Goal: Task Accomplishment & Management: Use online tool/utility

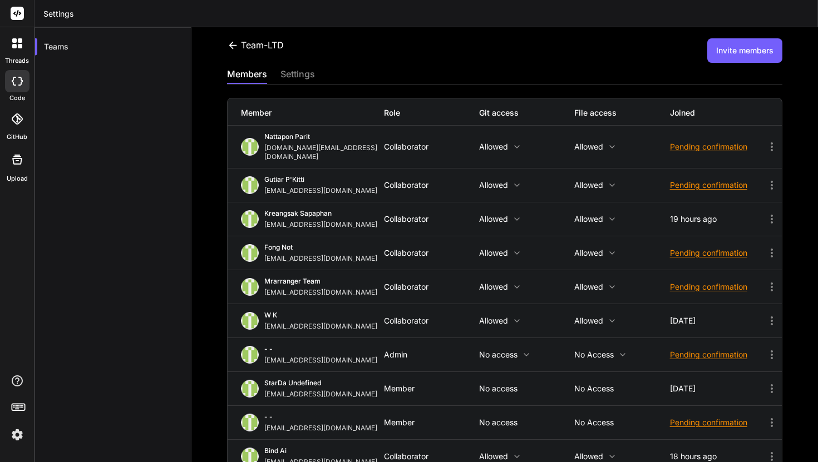
click at [235, 44] on icon at bounding box center [233, 45] width 12 height 12
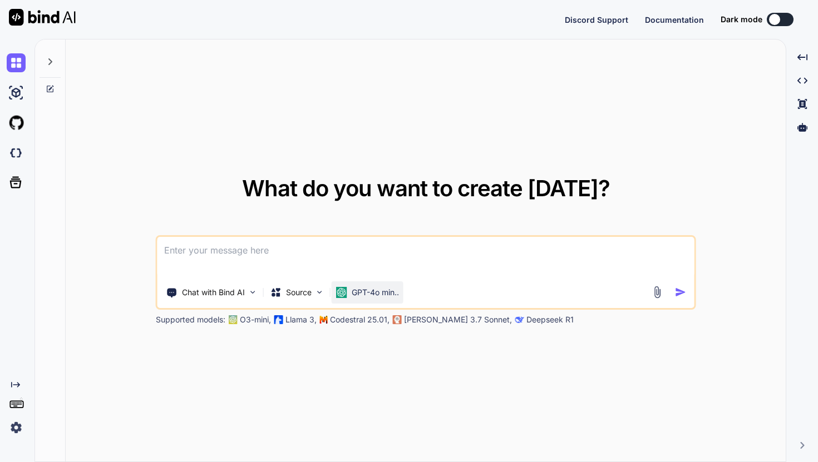
click at [375, 299] on div "GPT-4o min.." at bounding box center [367, 292] width 72 height 22
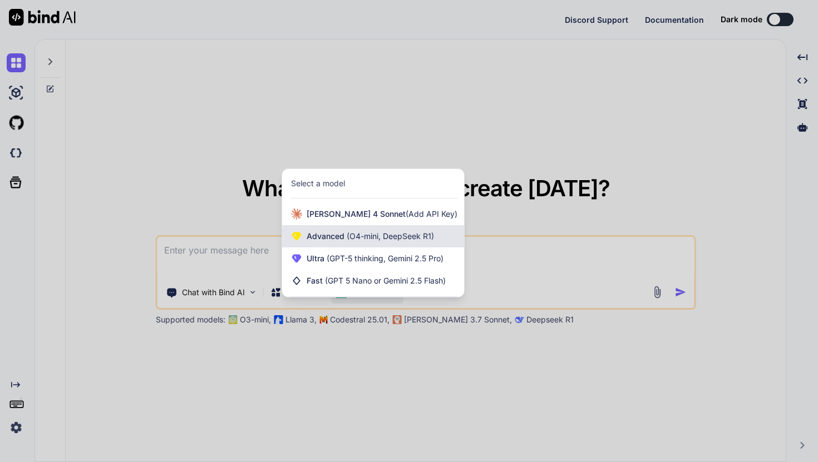
click at [383, 226] on div "Advanced (O4-mini, DeepSeek R1)" at bounding box center [373, 236] width 182 height 22
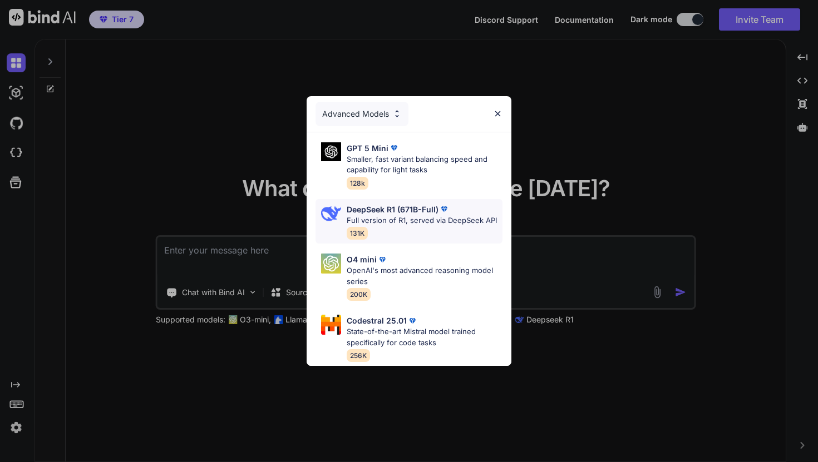
click at [392, 224] on p "Full version of R1, served via DeepSeek API" at bounding box center [421, 220] width 150 height 11
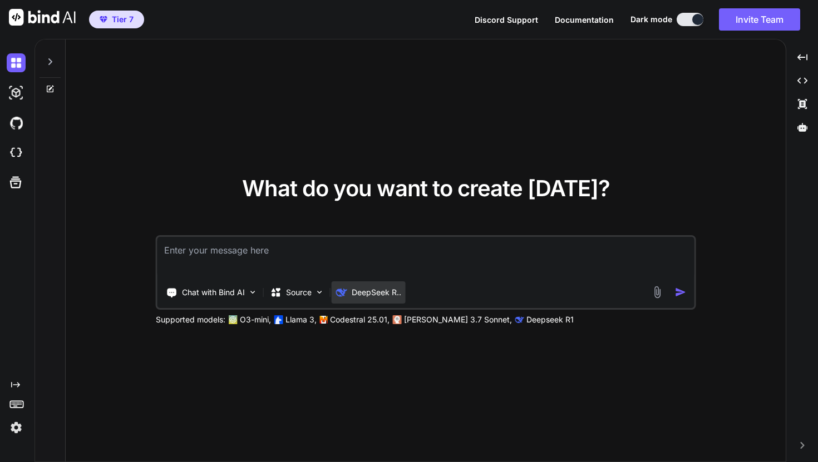
click at [385, 292] on p "DeepSeek R.." at bounding box center [375, 292] width 49 height 11
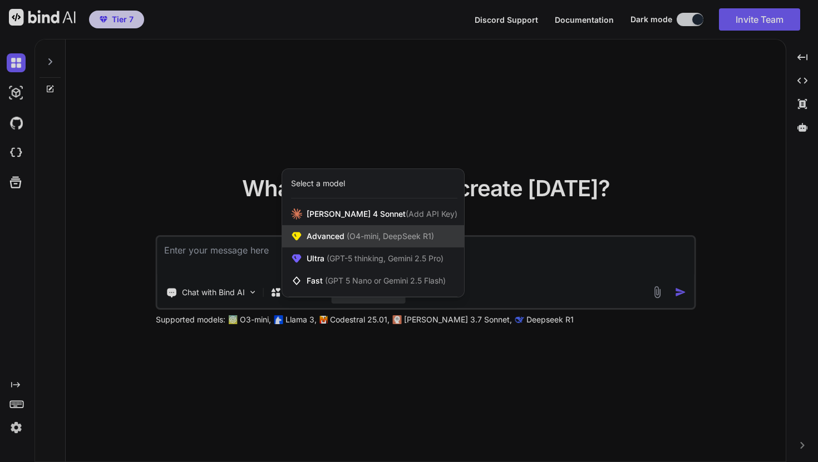
click at [397, 237] on span "(O4-mini, DeepSeek R1)" at bounding box center [389, 235] width 90 height 9
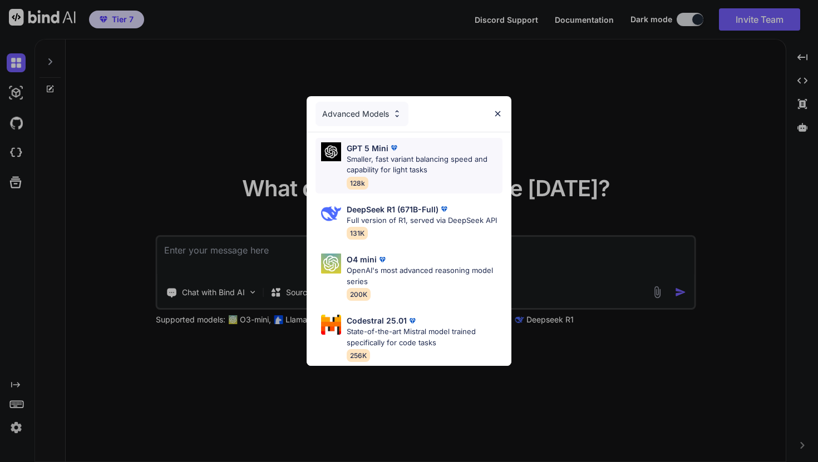
click at [420, 165] on p "Smaller, fast variant balancing speed and capability for light tasks" at bounding box center [424, 165] width 156 height 22
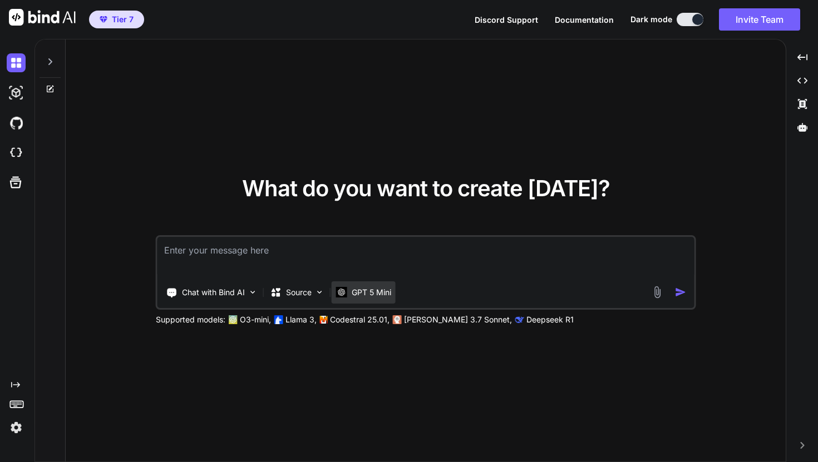
click at [386, 295] on p "GPT 5 Mini" at bounding box center [370, 292] width 39 height 11
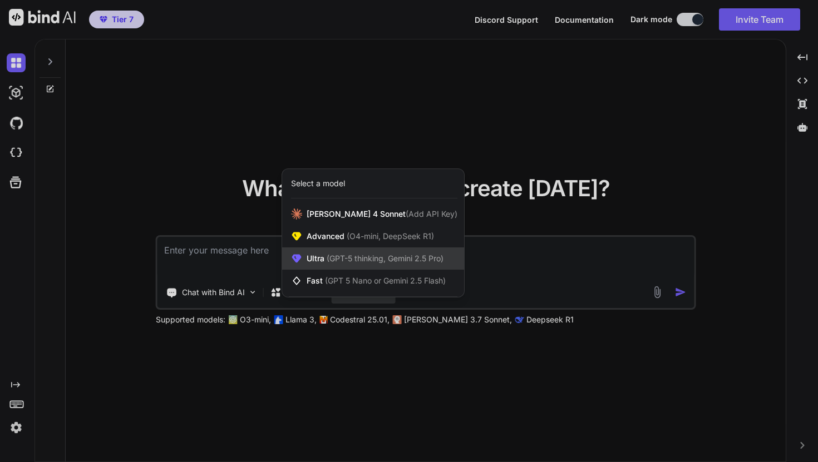
click at [389, 254] on span "(GPT-5 thinking, Gemini 2.5 Pro)" at bounding box center [383, 258] width 119 height 9
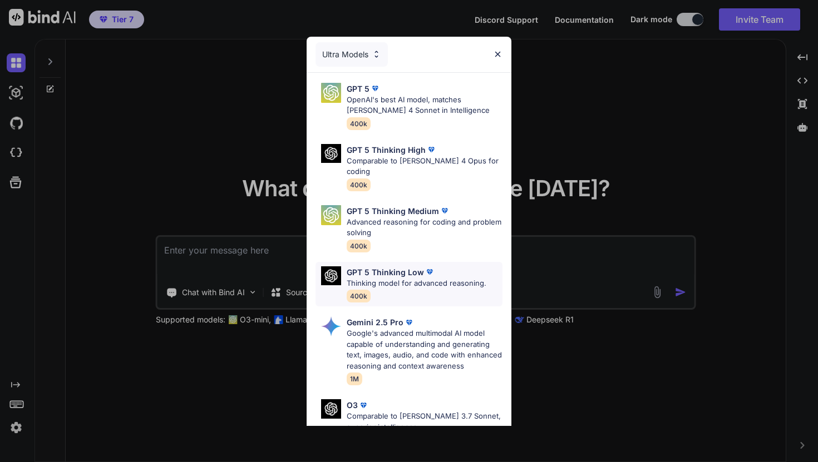
click at [394, 266] on p "GPT 5 Thinking Low" at bounding box center [384, 272] width 77 height 12
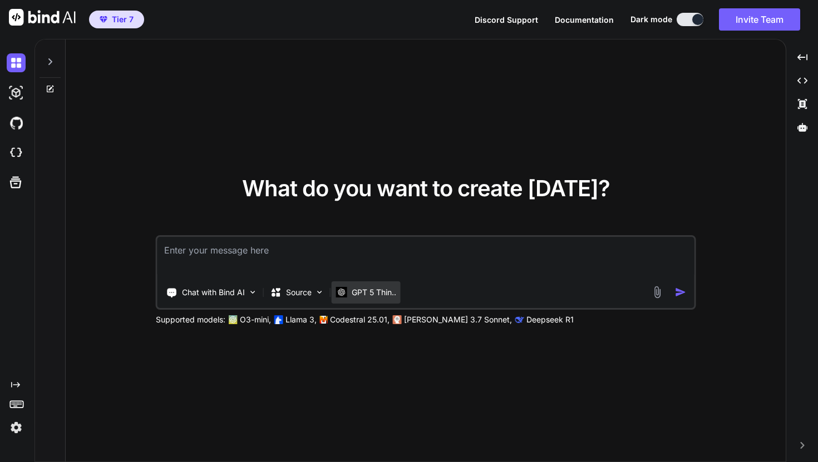
click at [385, 288] on p "GPT 5 Thin.." at bounding box center [373, 292] width 44 height 11
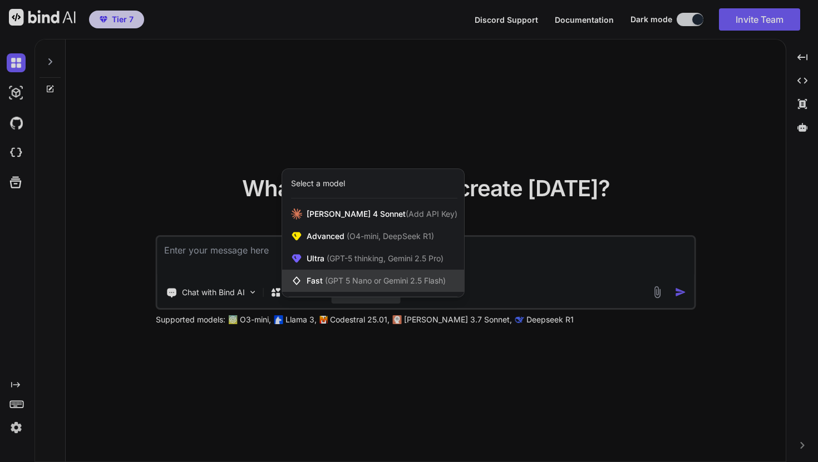
click at [389, 279] on span "(GPT 5 Nano or Gemini 2.5 Flash)" at bounding box center [385, 280] width 121 height 9
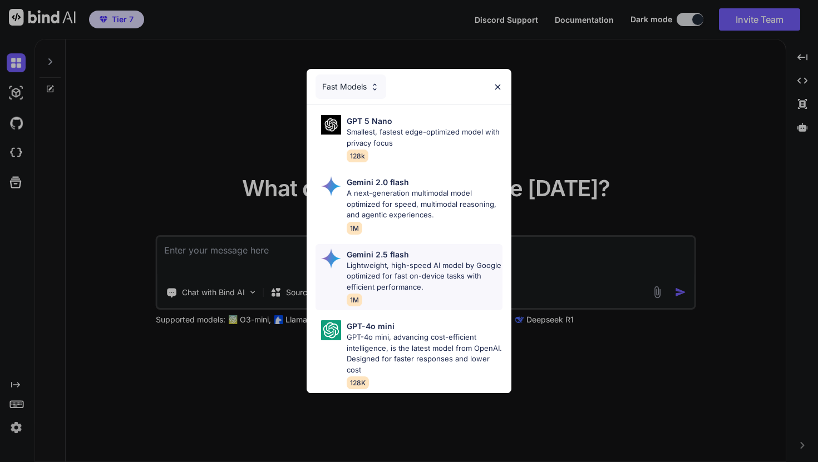
click at [394, 270] on p "Lightweight, high-speed AI model by Google optimized for fast on-device tasks w…" at bounding box center [424, 276] width 156 height 33
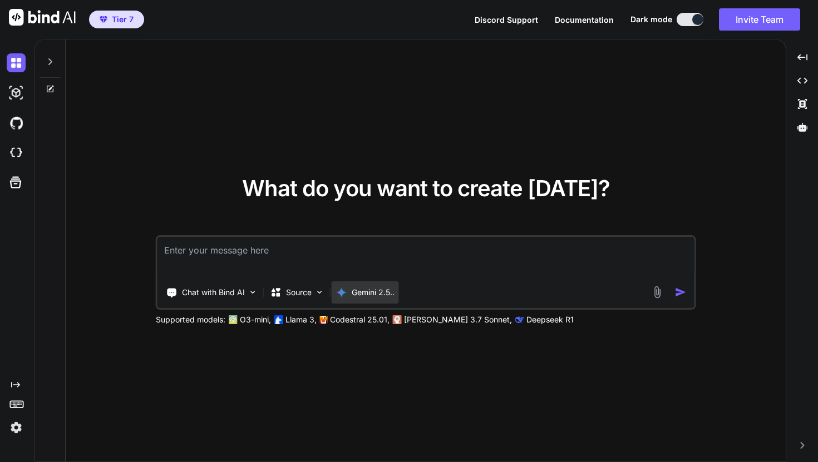
click at [380, 288] on p "Gemini 2.5.." at bounding box center [372, 292] width 43 height 11
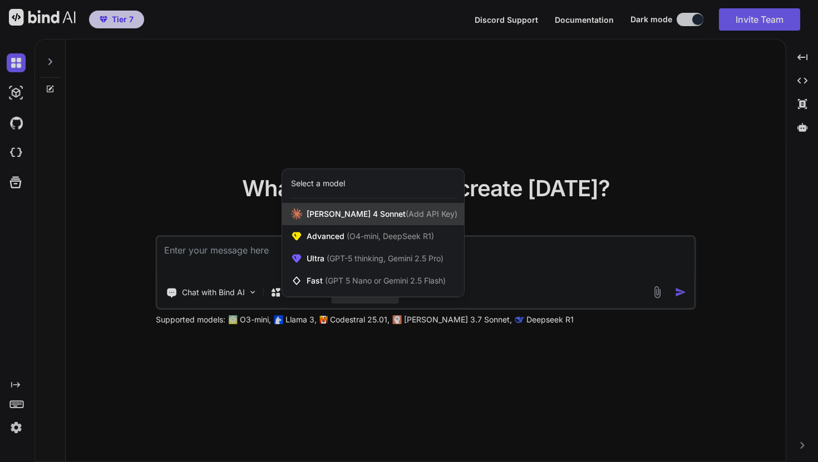
click at [405, 211] on span "(Add API Key)" at bounding box center [431, 213] width 52 height 9
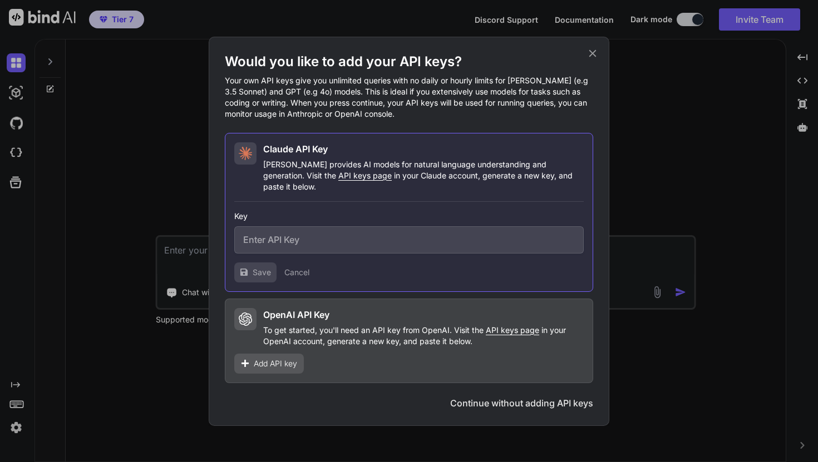
click at [599, 56] on div "Would you like to add your API keys? Your own API keys give you unlimited queri…" at bounding box center [409, 231] width 400 height 389
click at [593, 57] on icon at bounding box center [592, 52] width 7 height 7
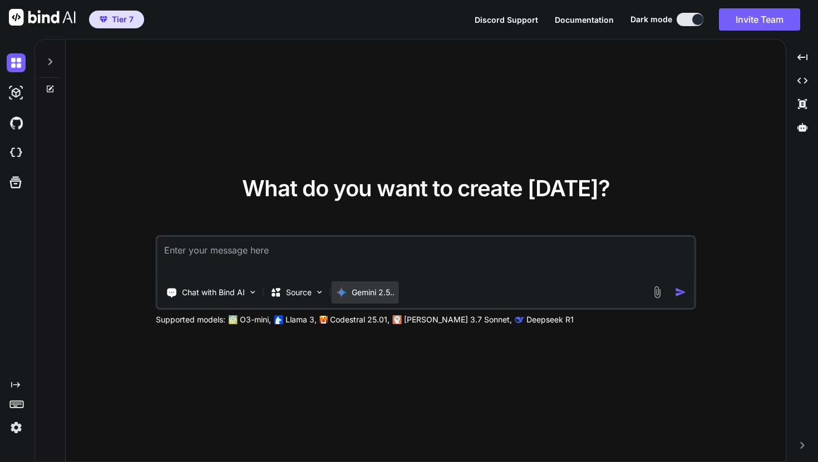
click at [373, 299] on div "Gemini 2.5.." at bounding box center [364, 292] width 67 height 22
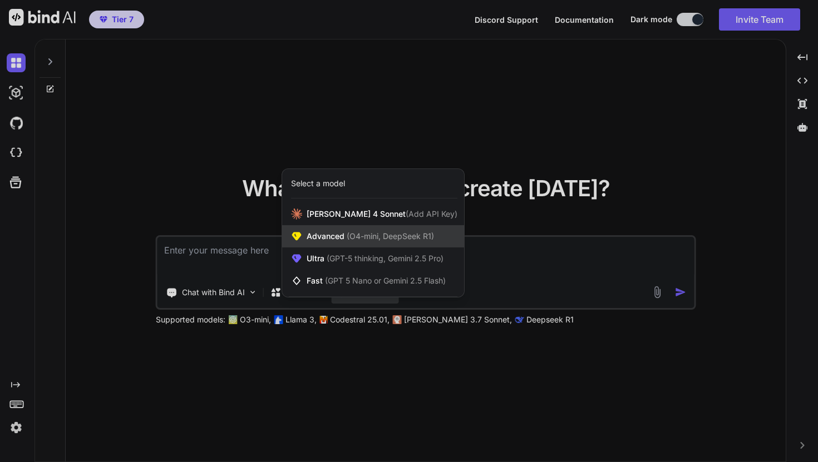
click at [396, 239] on span "(O4-mini, DeepSeek R1)" at bounding box center [389, 235] width 90 height 9
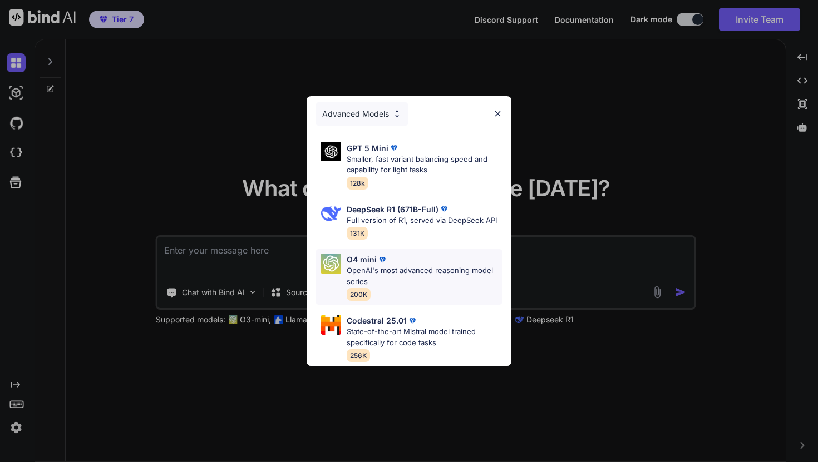
click at [393, 266] on p "OpenAI's most advanced reasoning model series" at bounding box center [424, 276] width 156 height 22
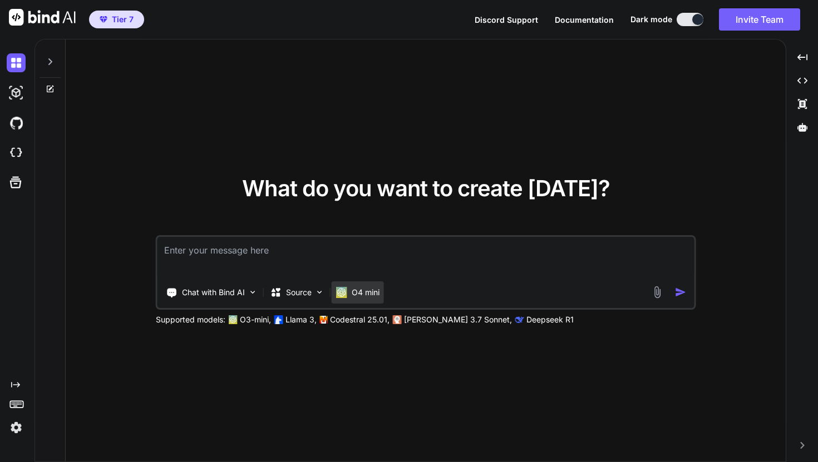
click at [378, 293] on p "O4 mini" at bounding box center [365, 292] width 28 height 11
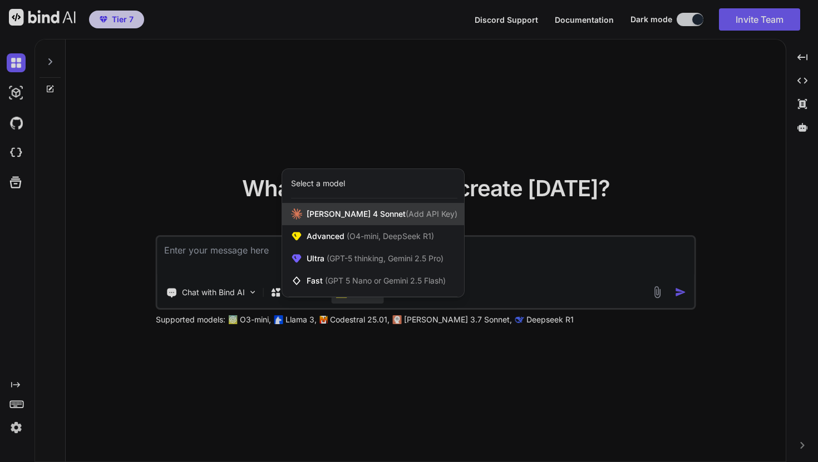
click at [400, 223] on div "Claude 4 Sonnet (Add API Key)" at bounding box center [373, 214] width 182 height 22
type textarea "x"
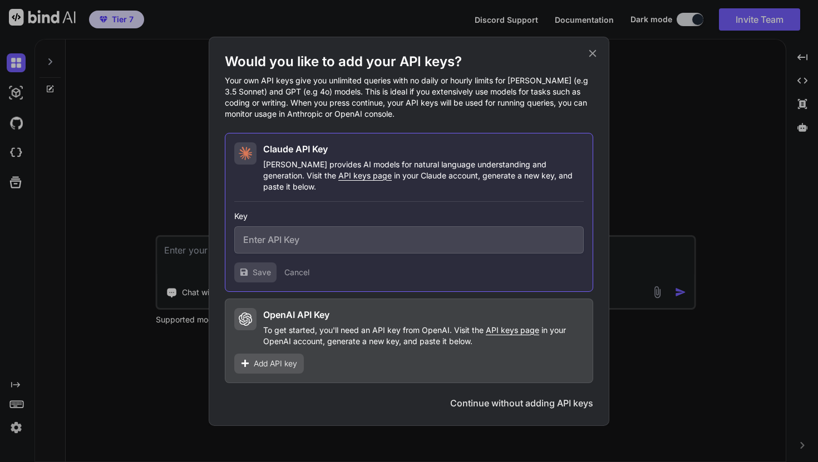
click at [593, 57] on icon at bounding box center [592, 52] width 7 height 7
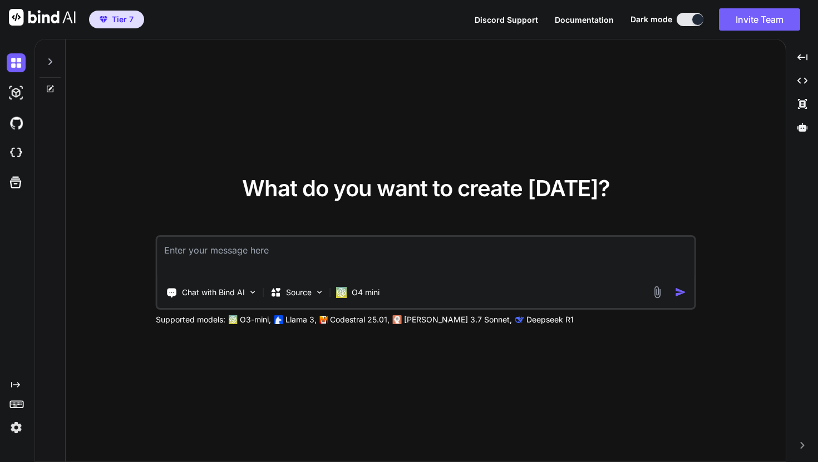
click at [16, 426] on img at bounding box center [16, 427] width 19 height 19
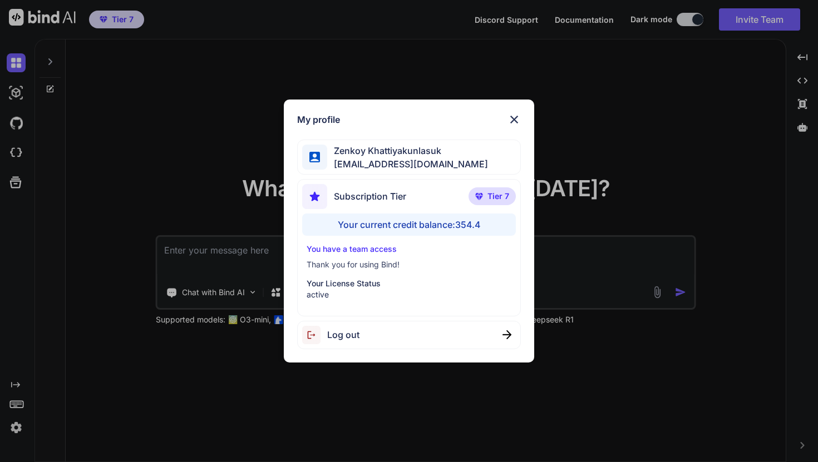
click at [518, 116] on img at bounding box center [513, 119] width 13 height 13
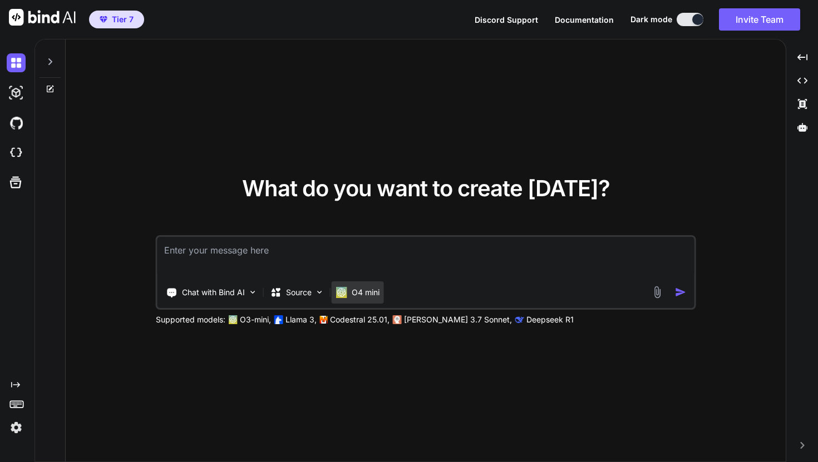
click at [374, 294] on p "O4 mini" at bounding box center [365, 292] width 28 height 11
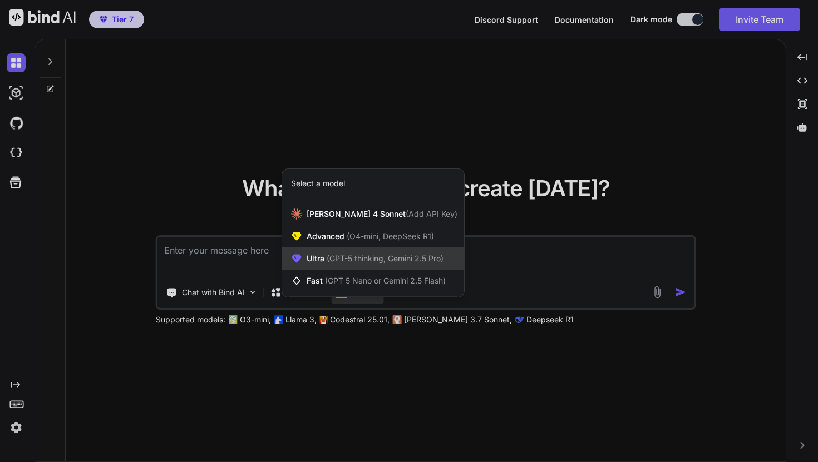
click at [376, 262] on span "(GPT-5 thinking, Gemini 2.5 Pro)" at bounding box center [383, 258] width 119 height 9
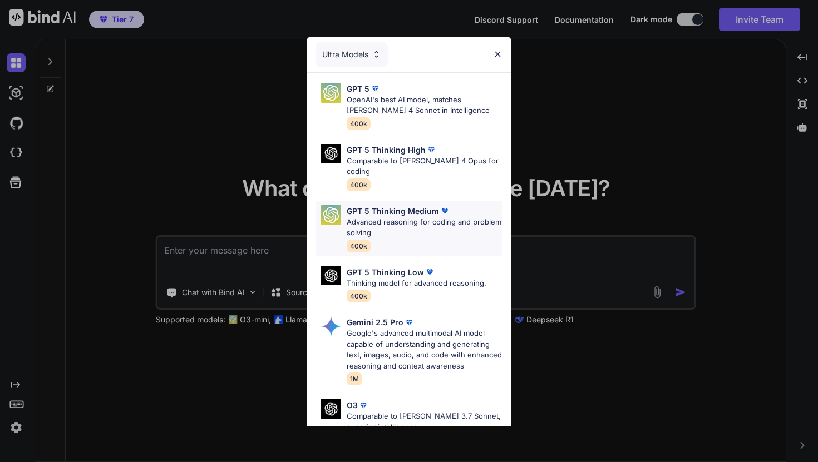
click at [388, 217] on p "Advanced reasoning for coding and problem solving" at bounding box center [424, 228] width 156 height 22
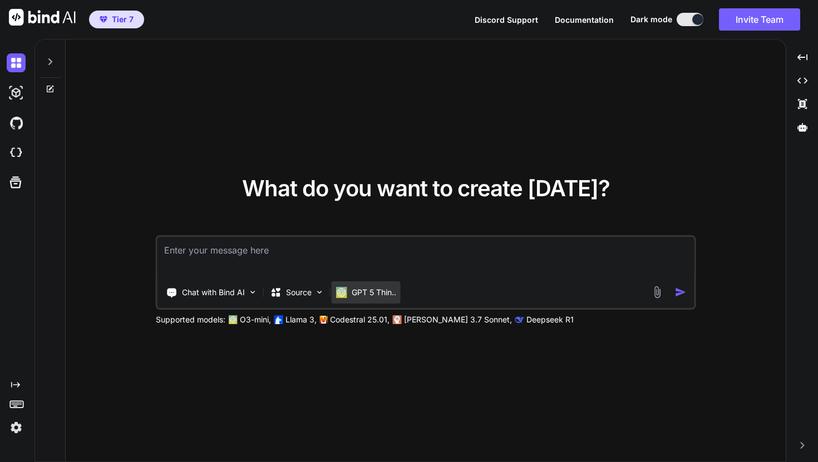
click at [374, 290] on p "GPT 5 Thin.." at bounding box center [373, 292] width 44 height 11
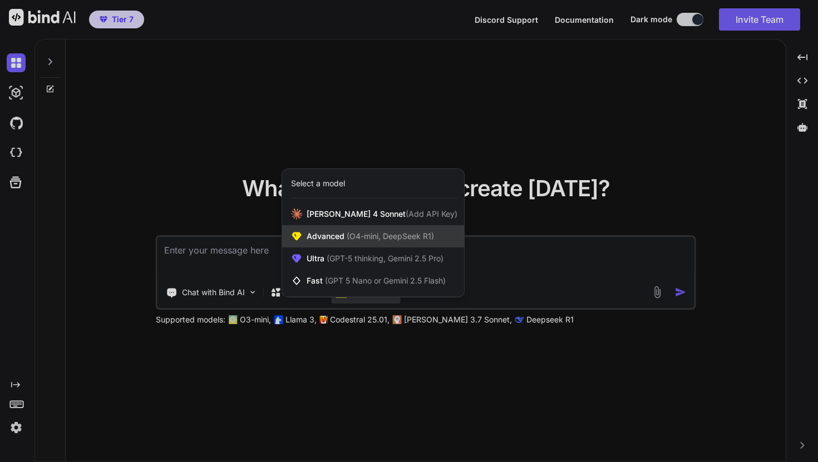
click at [382, 230] on div "Advanced (O4-mini, DeepSeek R1)" at bounding box center [373, 236] width 182 height 22
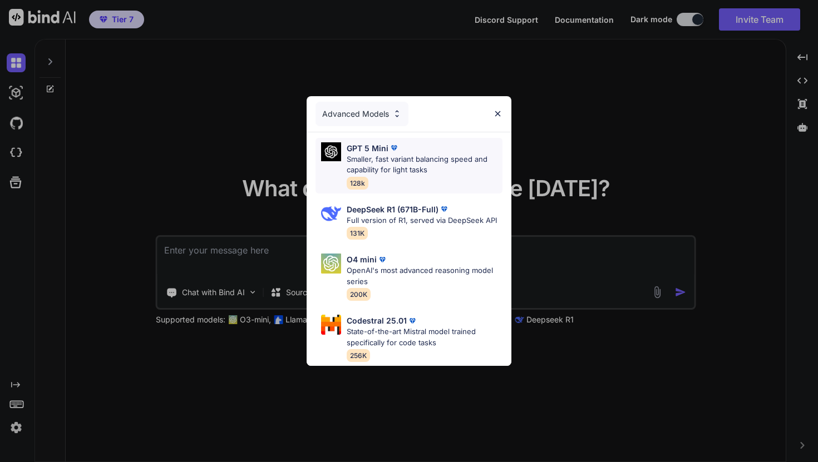
click at [393, 169] on p "Smaller, fast variant balancing speed and capability for light tasks" at bounding box center [424, 165] width 156 height 22
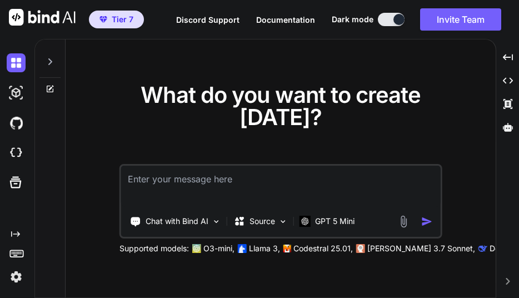
click at [372, 197] on textarea at bounding box center [281, 186] width 320 height 41
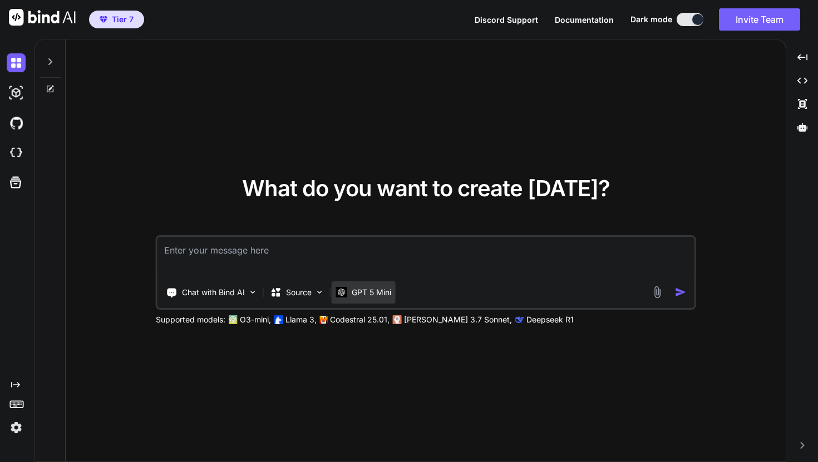
click at [376, 296] on p "GPT 5 Mini" at bounding box center [370, 292] width 39 height 11
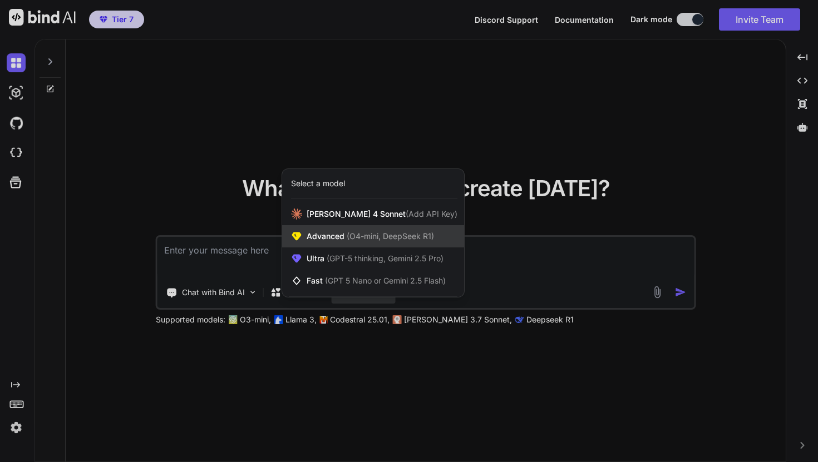
click at [392, 232] on span "(O4-mini, DeepSeek R1)" at bounding box center [389, 235] width 90 height 9
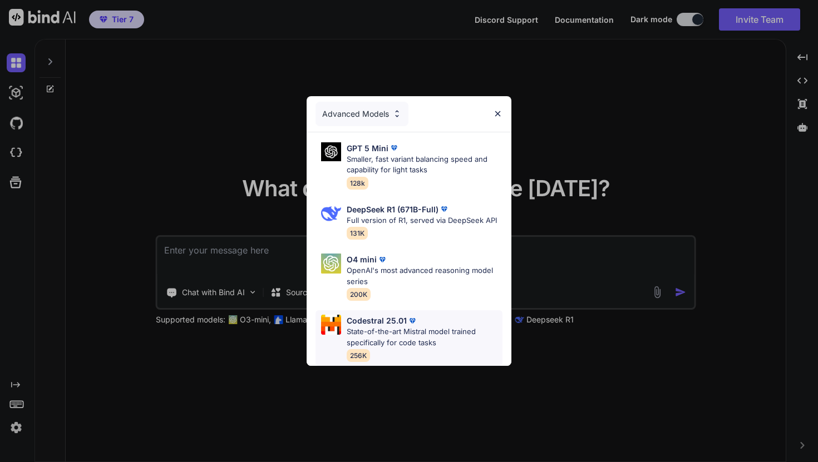
click at [394, 322] on p "Codestral 25.01" at bounding box center [376, 321] width 60 height 12
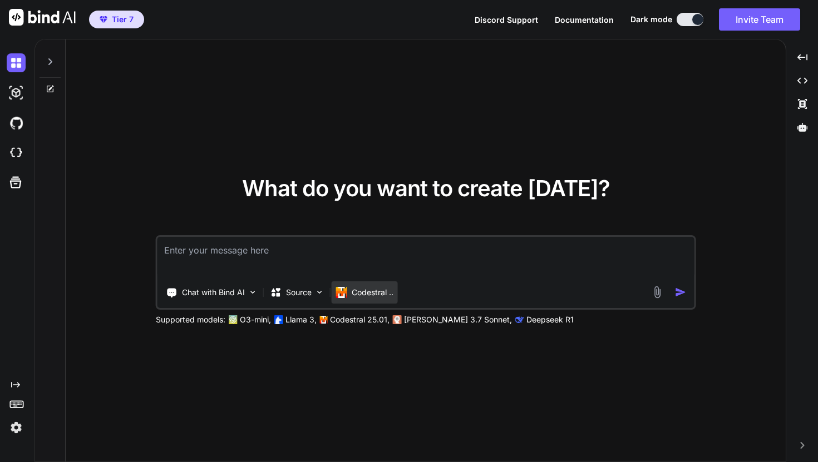
click at [380, 293] on p "Codestral .." at bounding box center [372, 292] width 42 height 11
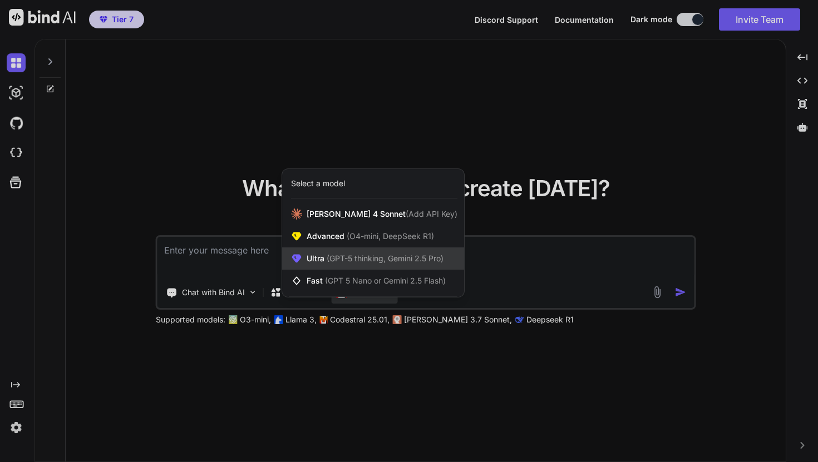
click at [390, 258] on span "(GPT-5 thinking, Gemini 2.5 Pro)" at bounding box center [383, 258] width 119 height 9
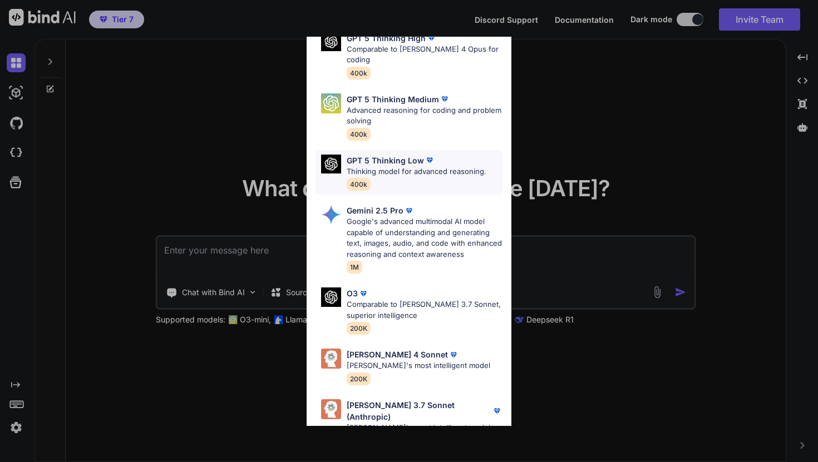
scroll to position [115, 0]
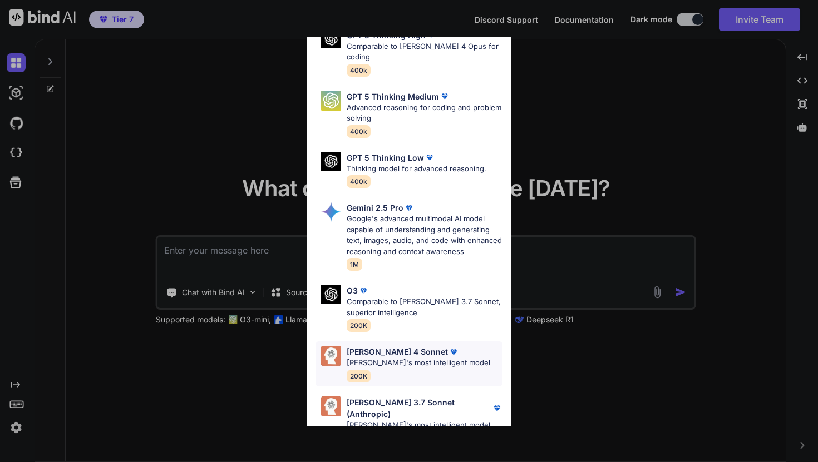
click at [398, 346] on p "[PERSON_NAME] 4 Sonnet" at bounding box center [396, 352] width 101 height 12
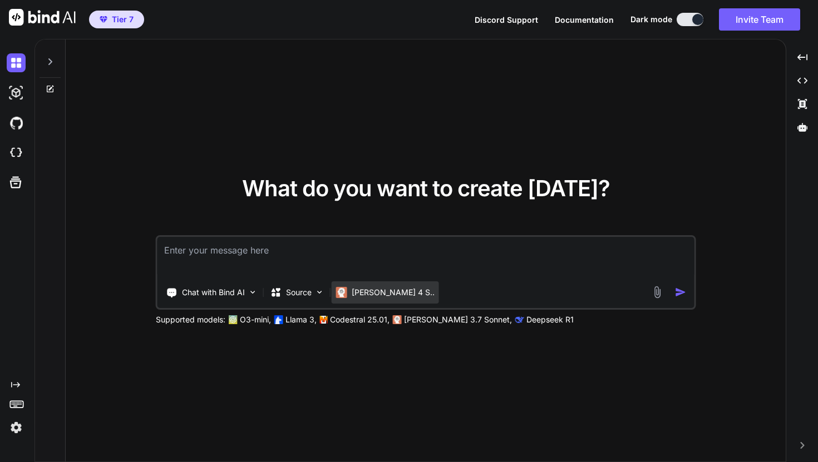
click at [384, 291] on p "Claude 4 S.." at bounding box center [392, 292] width 83 height 11
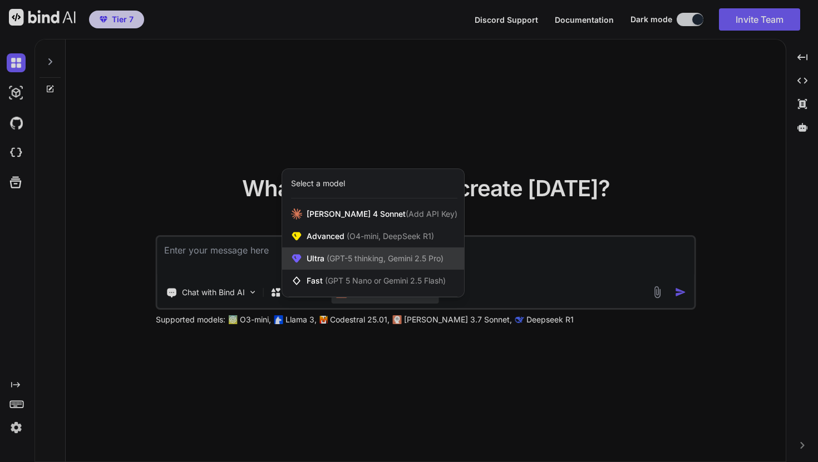
click at [387, 254] on span "(GPT-5 thinking, Gemini 2.5 Pro)" at bounding box center [383, 258] width 119 height 9
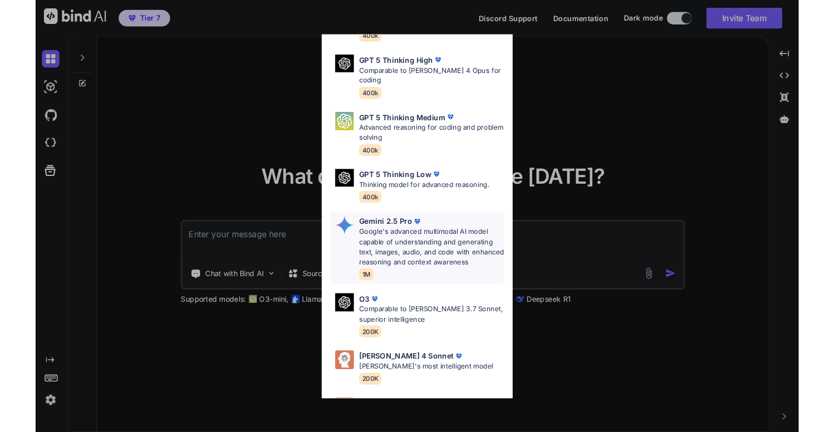
scroll to position [91, 0]
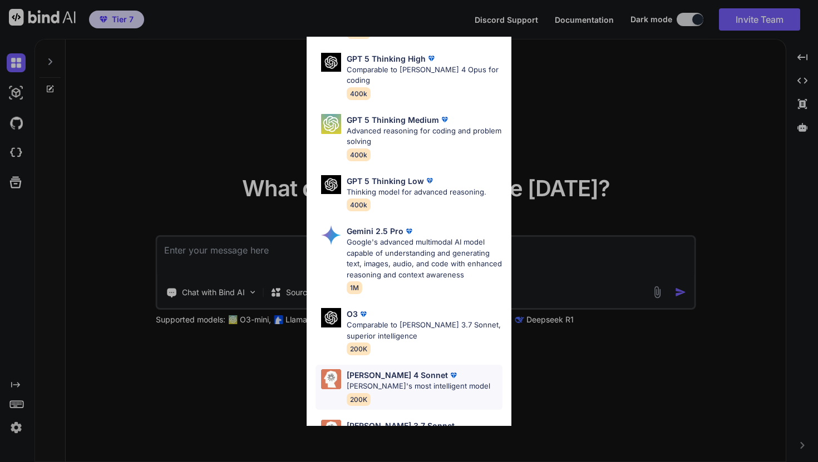
click at [398, 369] on p "[PERSON_NAME] 4 Sonnet" at bounding box center [396, 375] width 101 height 12
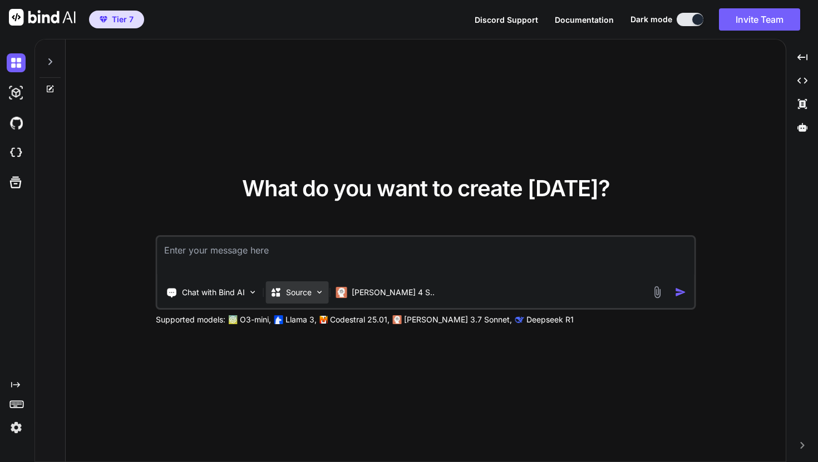
click at [302, 293] on p "Source" at bounding box center [299, 292] width 26 height 11
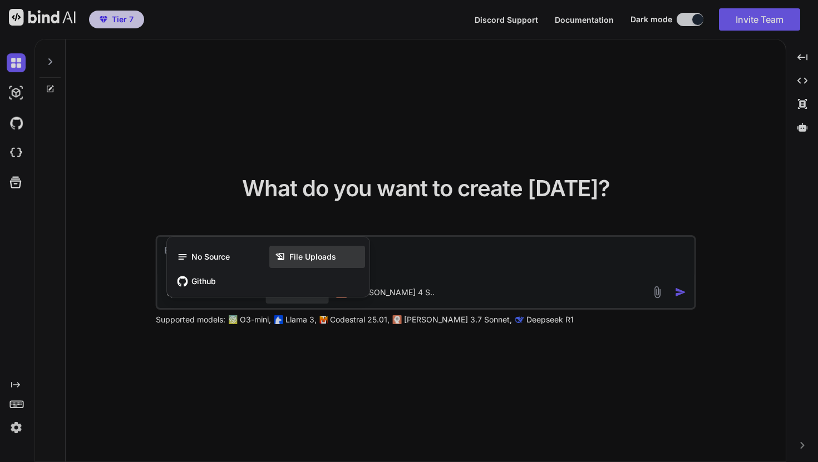
click at [309, 259] on span "File Uploads" at bounding box center [312, 256] width 47 height 11
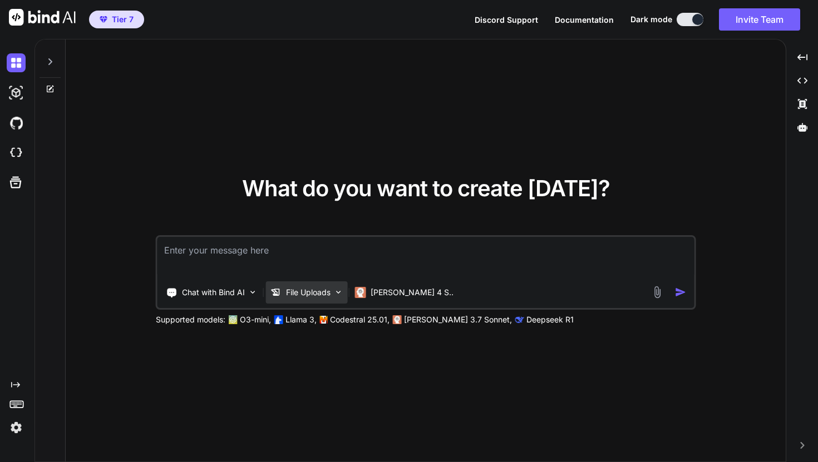
click at [311, 295] on p "File Uploads" at bounding box center [308, 292] width 44 height 11
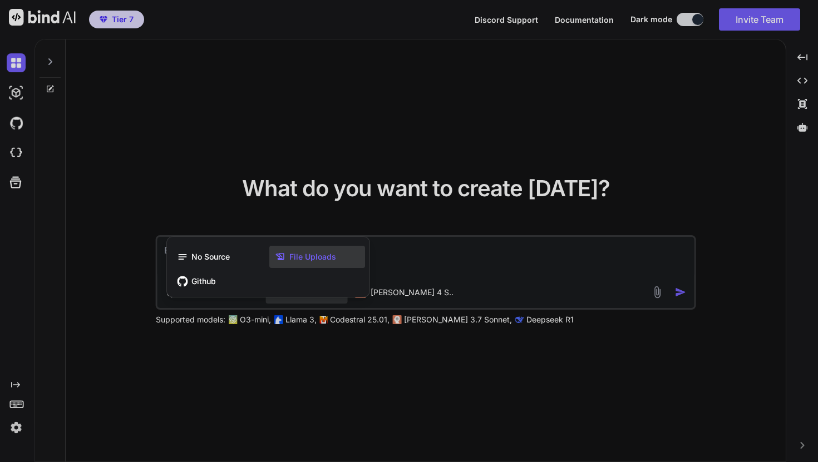
click at [289, 260] on icon at bounding box center [282, 256] width 14 height 11
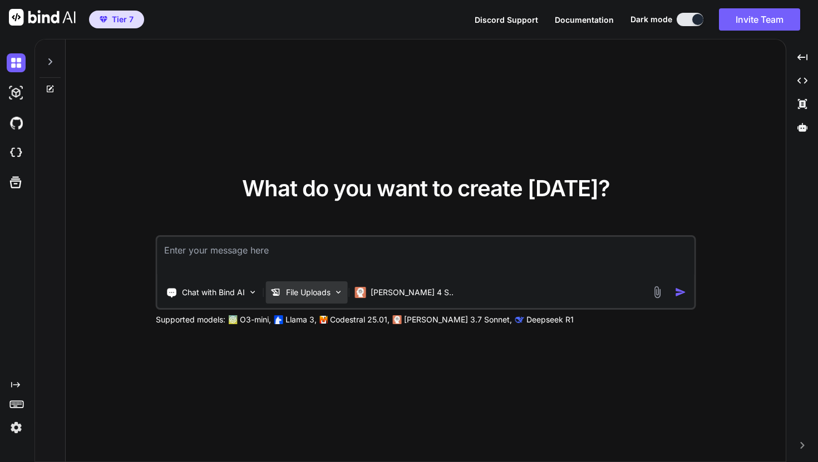
click at [287, 293] on p "File Uploads" at bounding box center [308, 292] width 44 height 11
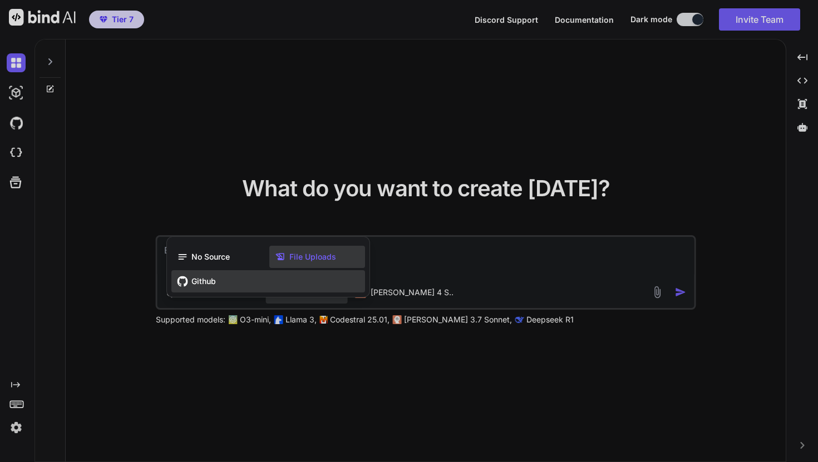
click at [216, 284] on div "Github" at bounding box center [268, 281] width 194 height 22
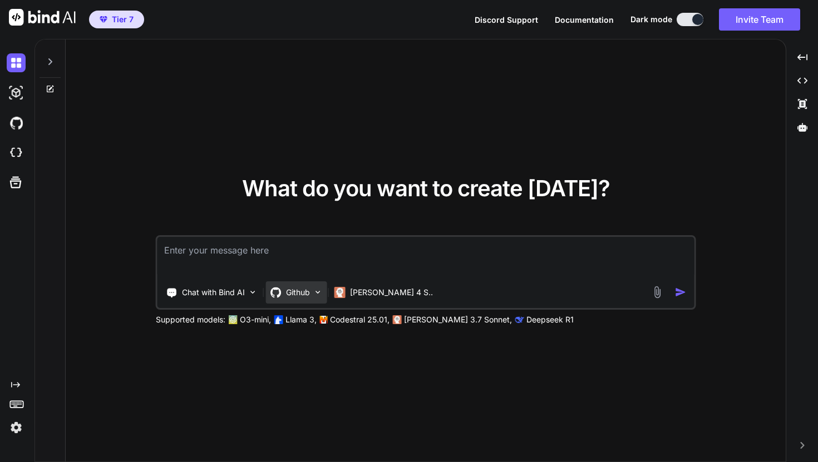
click at [280, 292] on icon at bounding box center [275, 292] width 11 height 11
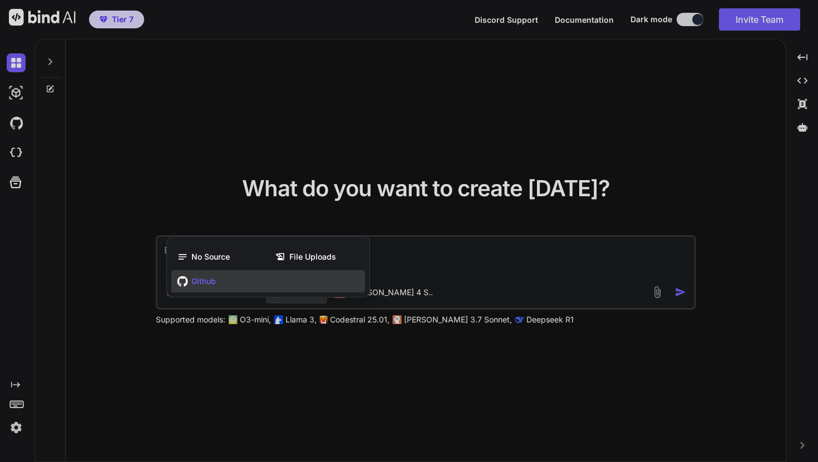
click at [419, 270] on div at bounding box center [409, 231] width 818 height 462
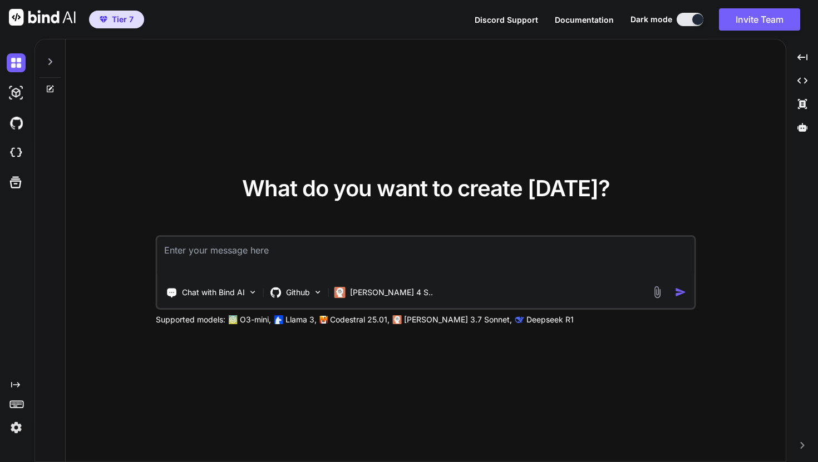
click at [11, 429] on img at bounding box center [16, 427] width 19 height 19
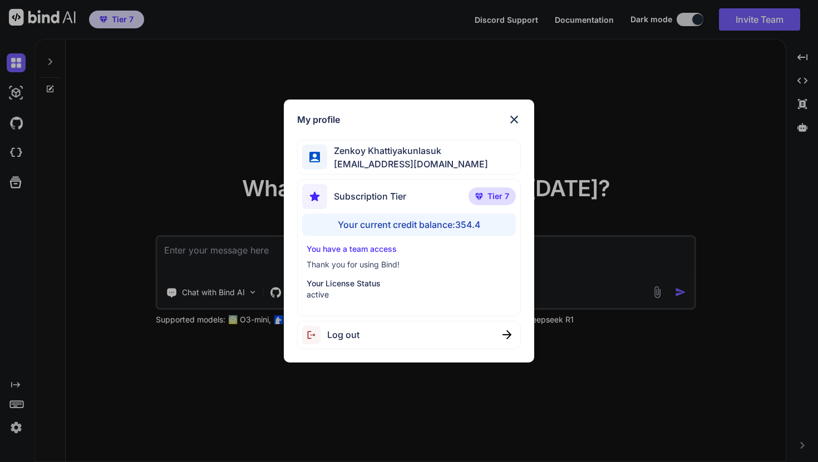
click at [523, 113] on div "My profile Zenkoy Khattiyakunlasuk bindai@zenkoy.com Subscription Tier Tier 7 Y…" at bounding box center [409, 231] width 250 height 263
click at [521, 118] on div "My profile Zenkoy Khattiyakunlasuk bindai@zenkoy.com Subscription Tier Tier 7 Y…" at bounding box center [409, 231] width 250 height 263
click at [511, 118] on img at bounding box center [513, 119] width 13 height 13
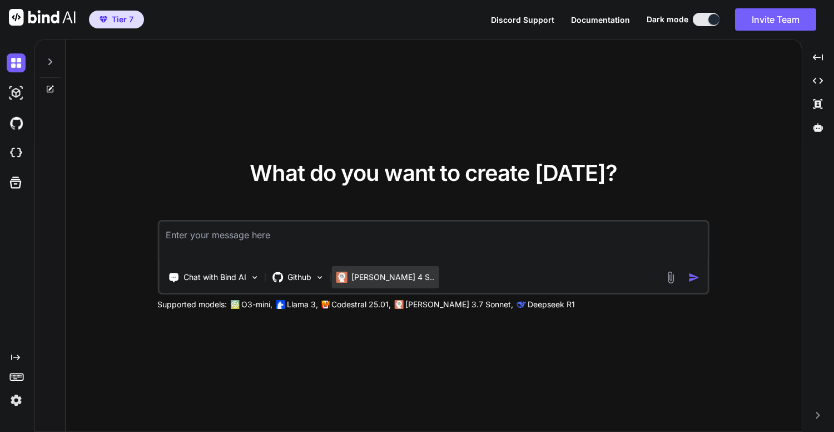
click at [369, 276] on p "Claude 4 S.." at bounding box center [392, 276] width 83 height 11
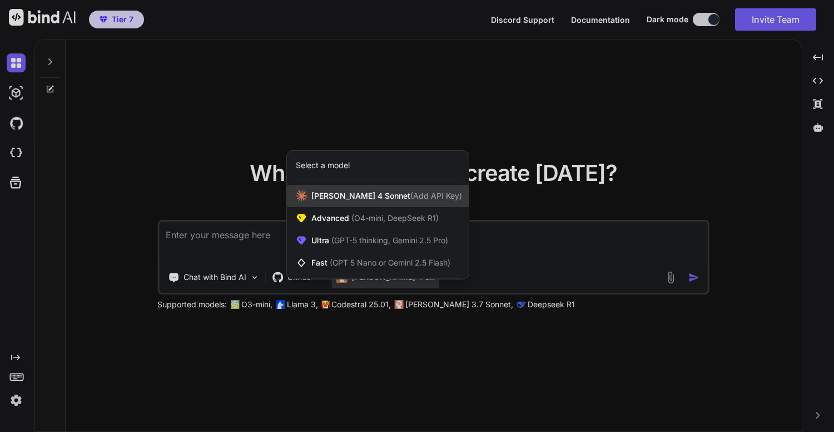
click at [410, 194] on span "(Add API Key)" at bounding box center [436, 195] width 52 height 9
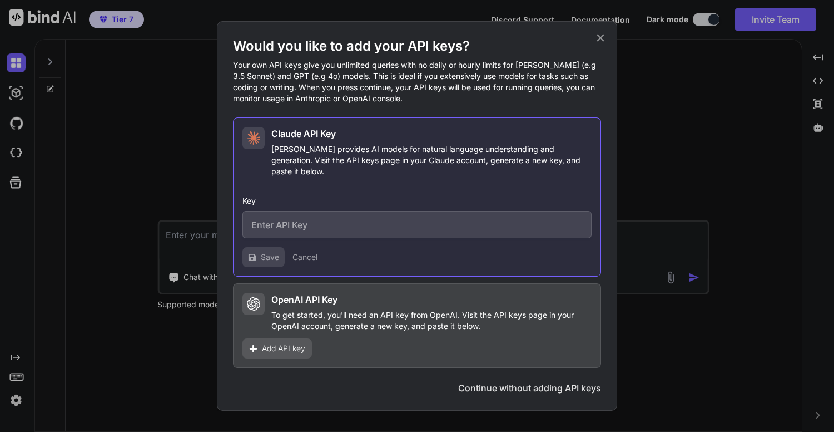
click at [598, 40] on icon at bounding box center [600, 37] width 7 height 7
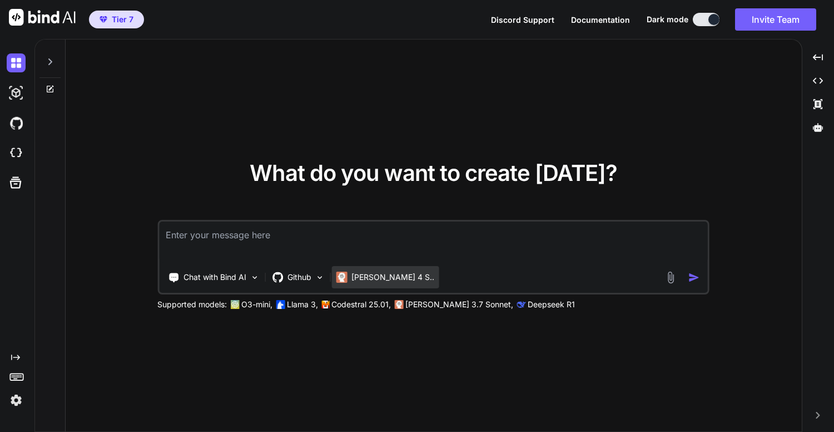
click at [394, 275] on p "Claude 4 S.." at bounding box center [392, 276] width 83 height 11
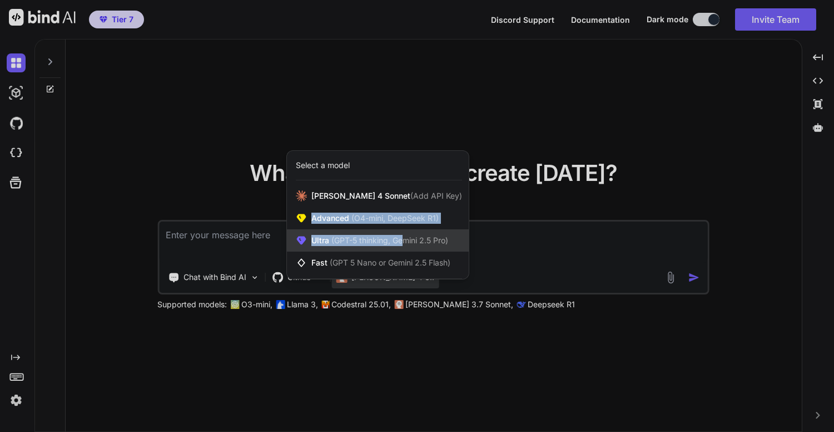
drag, startPoint x: 401, startPoint y: 211, endPoint x: 402, endPoint y: 241, distance: 30.0
click at [402, 241] on div "Claude 4 Sonnet (Add API Key) Advanced (O4-mini, DeepSeek R1) Ultra (GPT-5 thin…" at bounding box center [378, 229] width 182 height 89
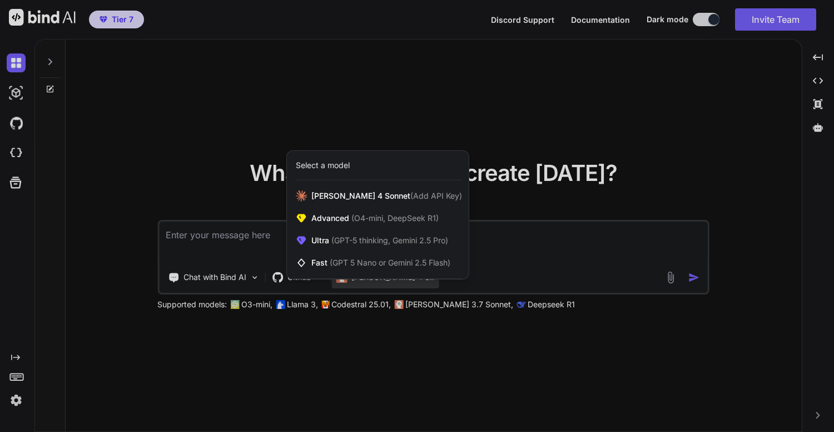
click at [415, 165] on div "Select a model" at bounding box center [379, 165] width 166 height 11
click at [399, 236] on span "(GPT-5 thinking, Gemini 2.5 Pro)" at bounding box center [388, 239] width 119 height 9
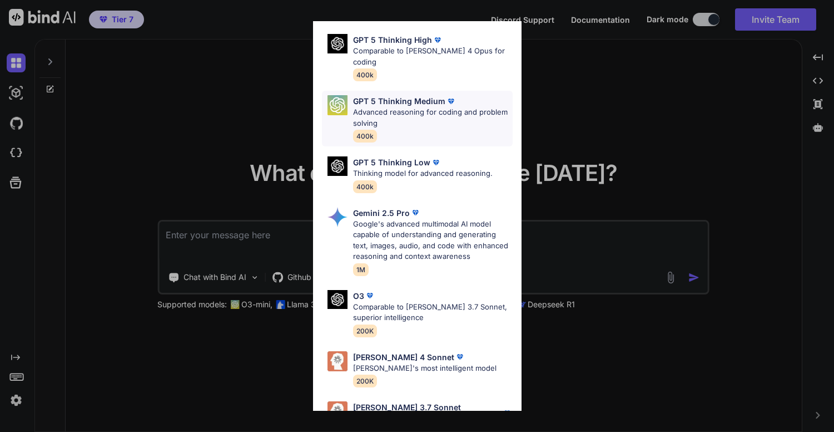
scroll to position [115, 0]
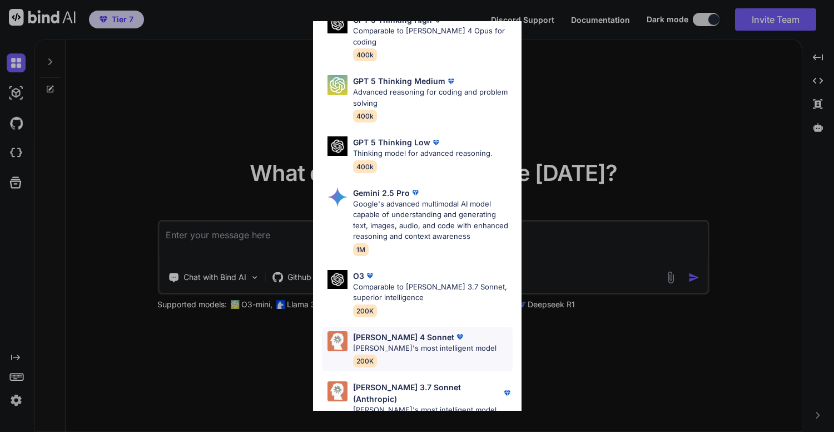
click at [413, 331] on p "[PERSON_NAME] 4 Sonnet" at bounding box center [403, 337] width 101 height 12
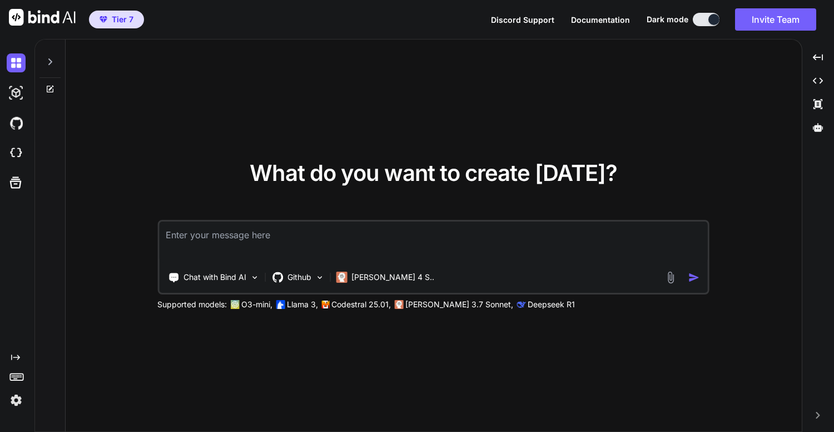
click at [291, 232] on textarea at bounding box center [433, 241] width 549 height 41
click at [11, 92] on img at bounding box center [16, 92] width 19 height 19
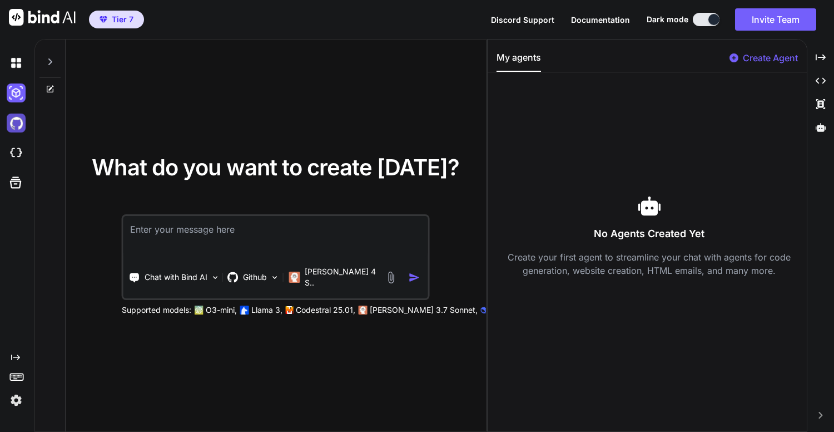
click at [19, 130] on img at bounding box center [16, 122] width 19 height 19
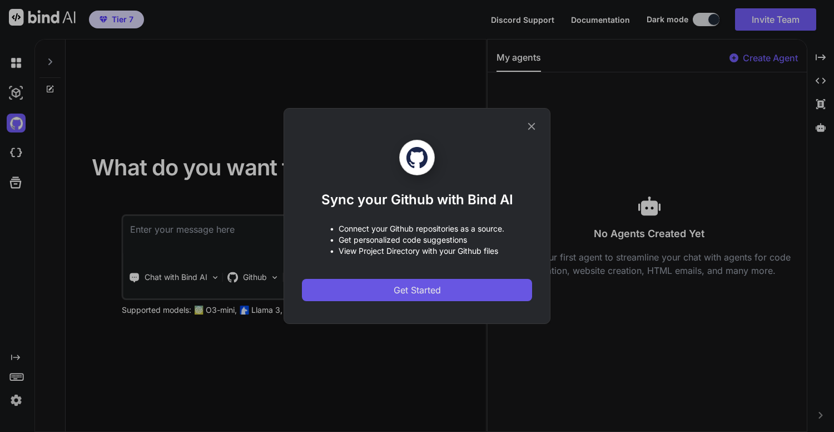
click at [398, 285] on span "Get Started" at bounding box center [417, 289] width 47 height 13
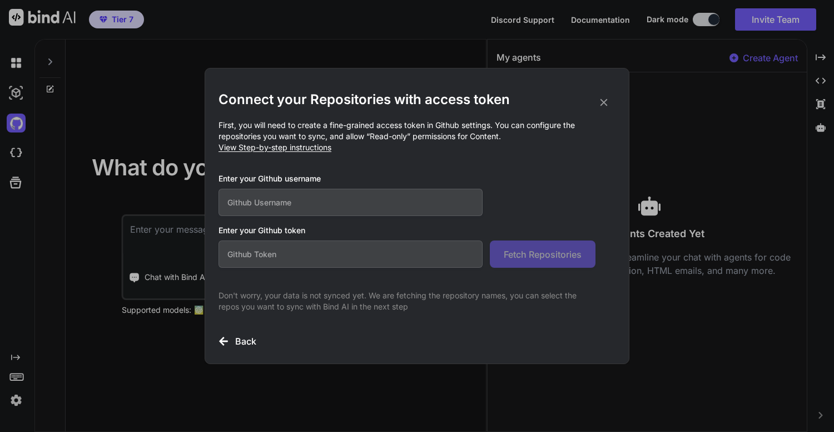
click at [383, 211] on input "text" at bounding box center [351, 202] width 264 height 27
click at [19, 148] on div "Connect your Repositories with access token First, you will need to create a fi…" at bounding box center [417, 216] width 834 height 432
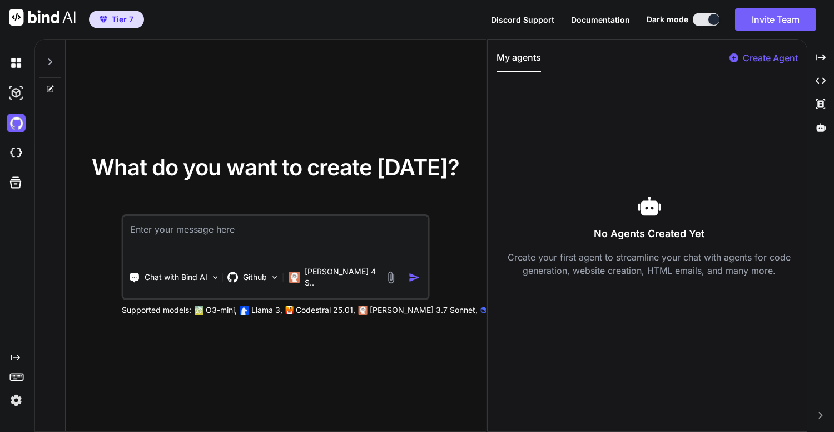
click at [19, 148] on img at bounding box center [16, 152] width 19 height 19
click at [769, 60] on p "Create Agent" at bounding box center [770, 57] width 55 height 13
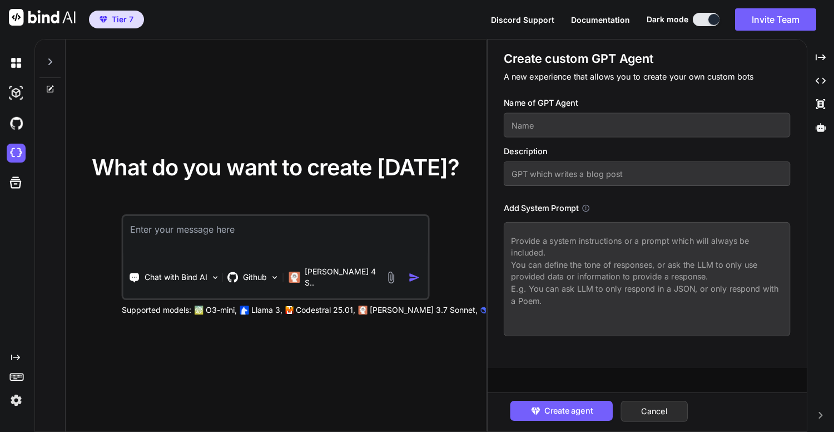
click at [700, 131] on input "text" at bounding box center [647, 125] width 287 height 24
type input "ะ"
type input "test"
click at [592, 405] on span "Create agent" at bounding box center [568, 410] width 48 height 12
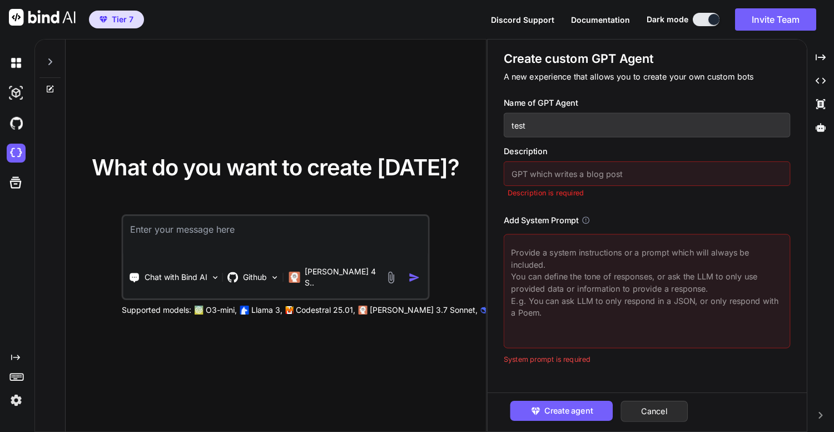
click at [623, 172] on input "text" at bounding box center [647, 173] width 287 height 24
type input "test"
click at [608, 274] on textarea at bounding box center [647, 291] width 287 height 114
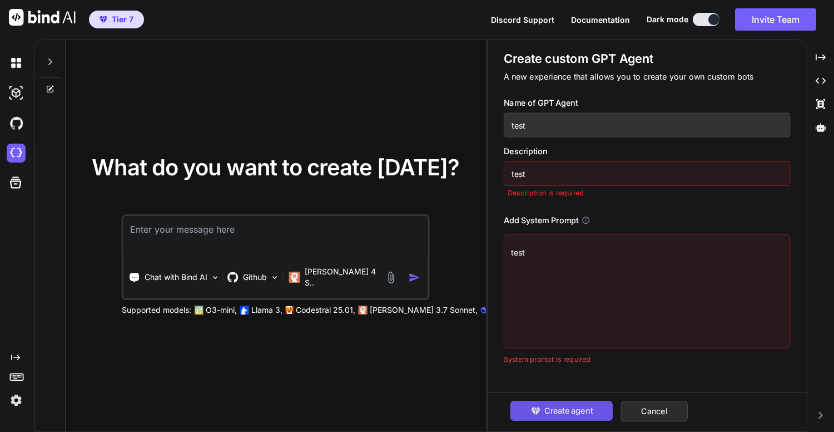
type textarea "test"
click at [587, 405] on span "Create agent" at bounding box center [568, 410] width 48 height 12
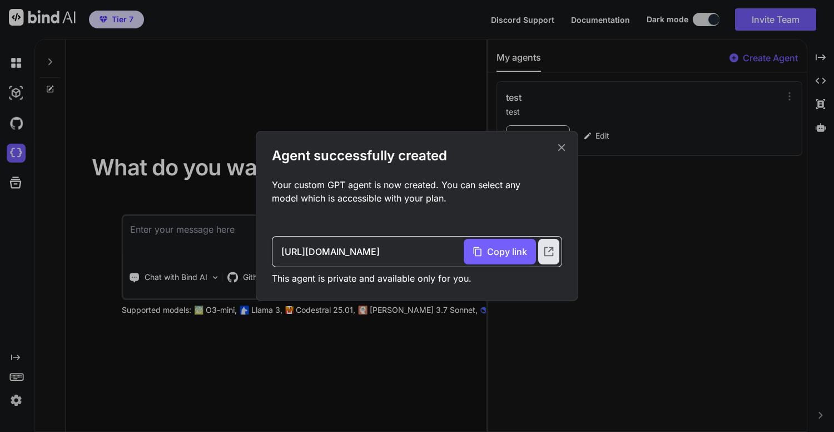
click at [564, 150] on icon at bounding box center [562, 147] width 12 height 12
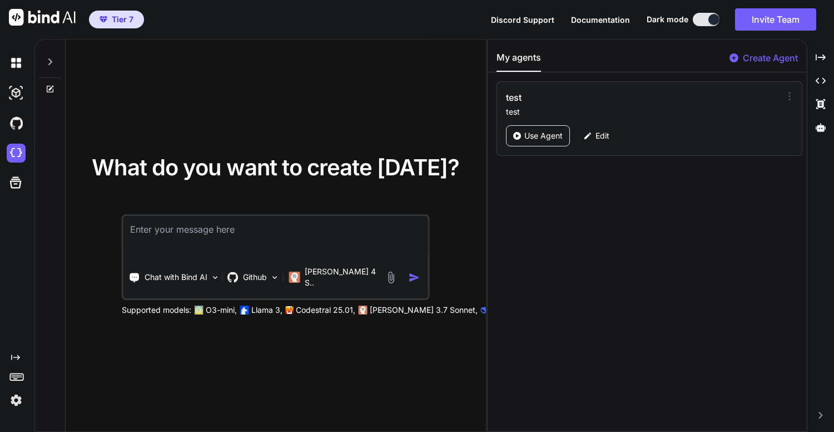
click at [786, 98] on icon at bounding box center [789, 96] width 11 height 11
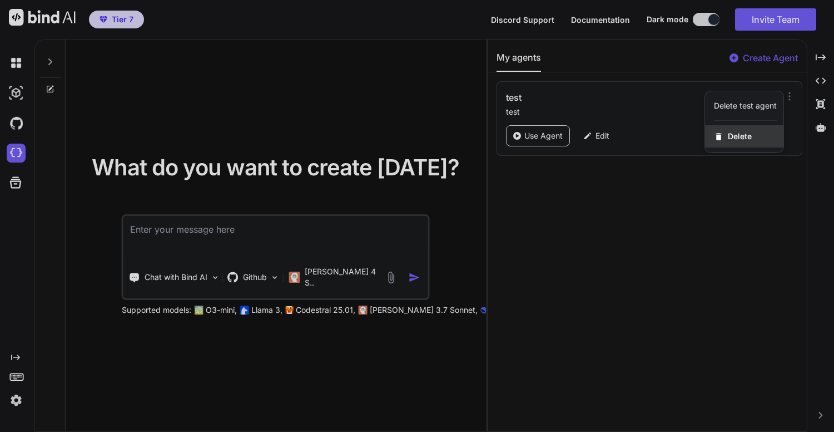
click at [767, 141] on div "Delete" at bounding box center [744, 136] width 78 height 22
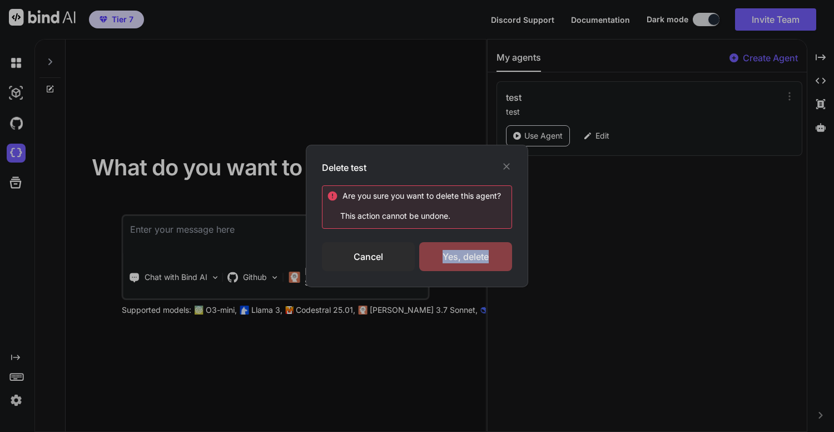
click at [486, 250] on div "Yes, delete" at bounding box center [465, 256] width 93 height 29
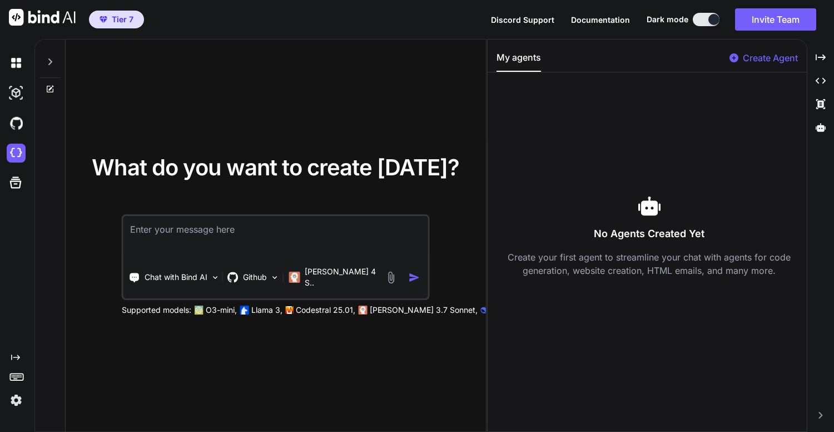
click at [339, 92] on div "What do you want to create today? Chat with Bind AI Github Claude 4 S.. Support…" at bounding box center [276, 235] width 420 height 393
click at [23, 122] on img at bounding box center [16, 122] width 19 height 19
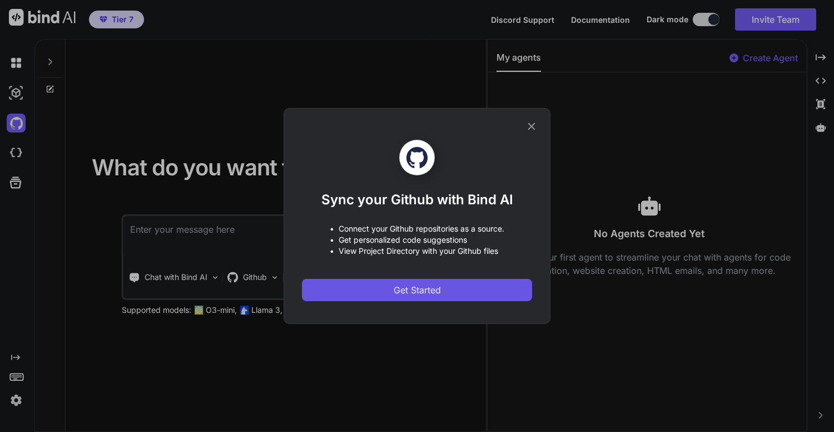
click at [394, 288] on span "Get Started" at bounding box center [417, 289] width 47 height 13
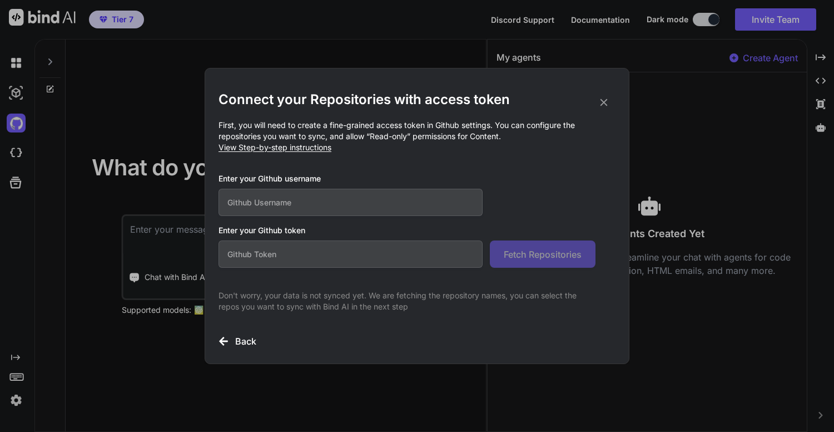
click at [609, 102] on icon at bounding box center [604, 102] width 12 height 12
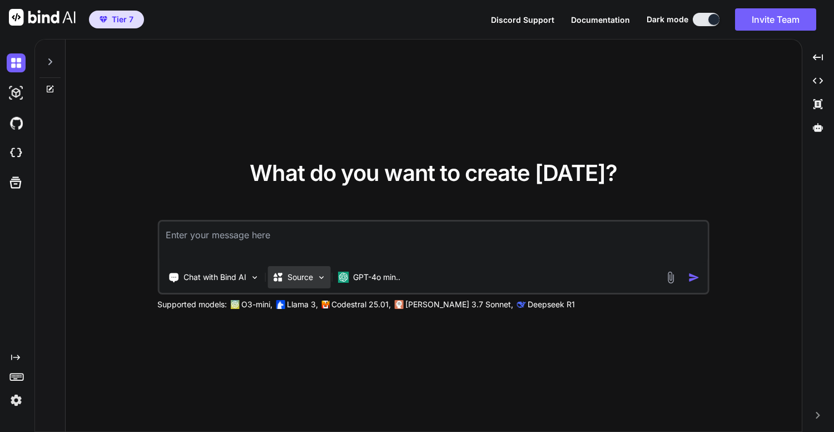
click at [299, 273] on p "Source" at bounding box center [301, 276] width 26 height 11
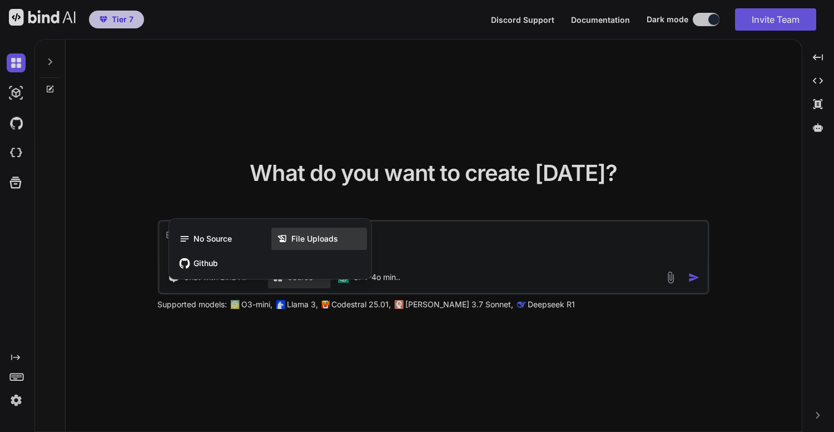
click at [301, 241] on span "File Uploads" at bounding box center [314, 238] width 47 height 11
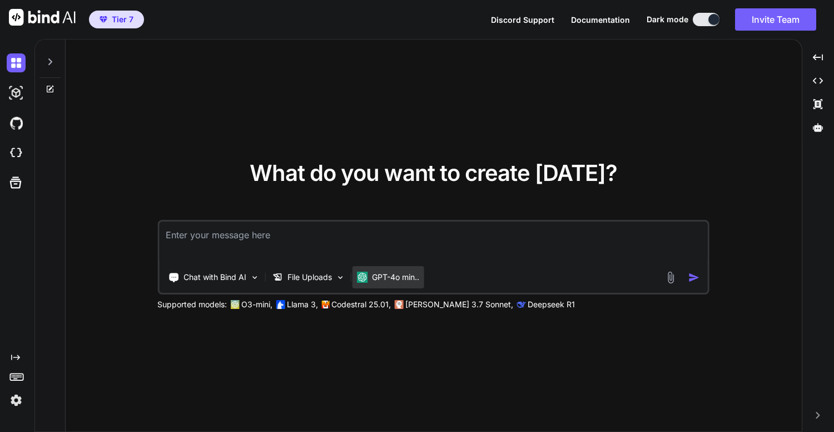
click at [397, 276] on p "GPT-4o min.." at bounding box center [395, 276] width 47 height 11
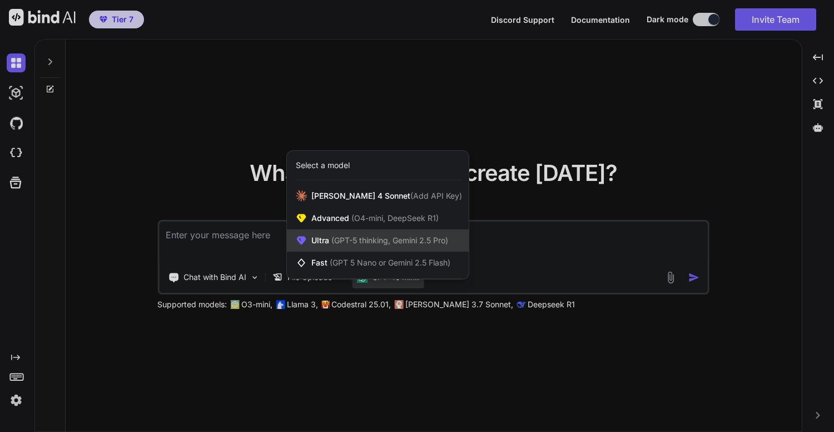
click at [399, 231] on div "Ultra (GPT-5 thinking, Gemini 2.5 Pro)" at bounding box center [378, 240] width 182 height 22
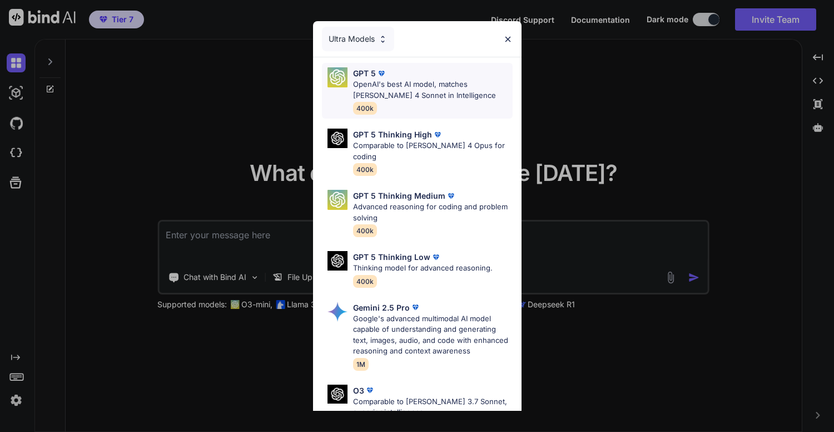
click at [426, 88] on p "OpenAI's best AI model, matches [PERSON_NAME] 4 Sonnet in Intelligence" at bounding box center [433, 90] width 160 height 22
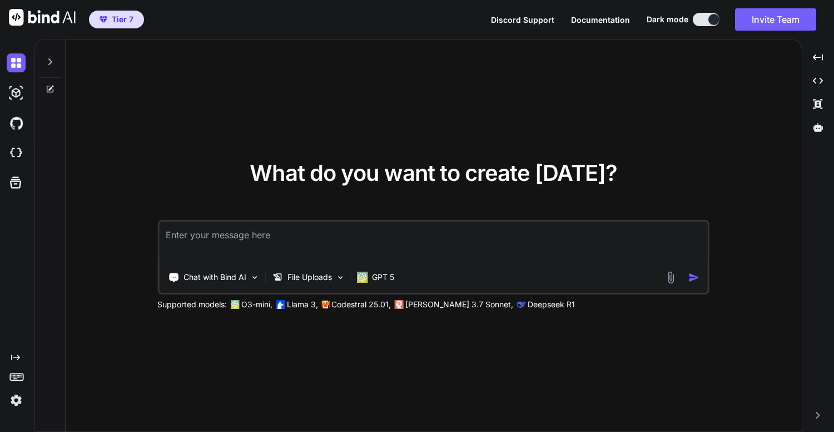
click at [519, 274] on img at bounding box center [671, 277] width 13 height 13
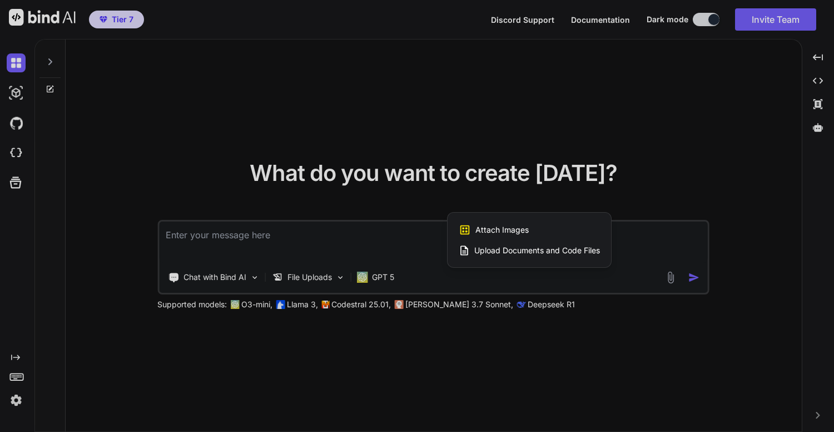
click at [519, 251] on span "Upload Documents and Code Files" at bounding box center [537, 250] width 126 height 11
type textarea "x"
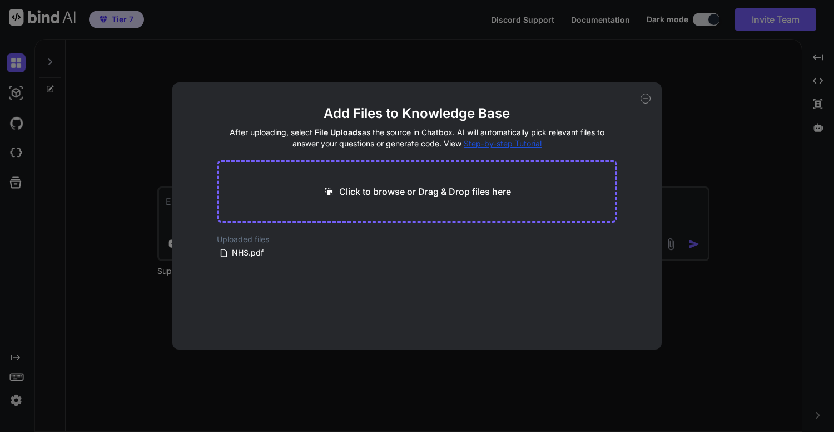
click at [519, 188] on div "Click to browse or Drag & Drop files here" at bounding box center [417, 191] width 401 height 62
click at [478, 190] on p "Click to browse or Drag & Drop files here" at bounding box center [425, 191] width 172 height 13
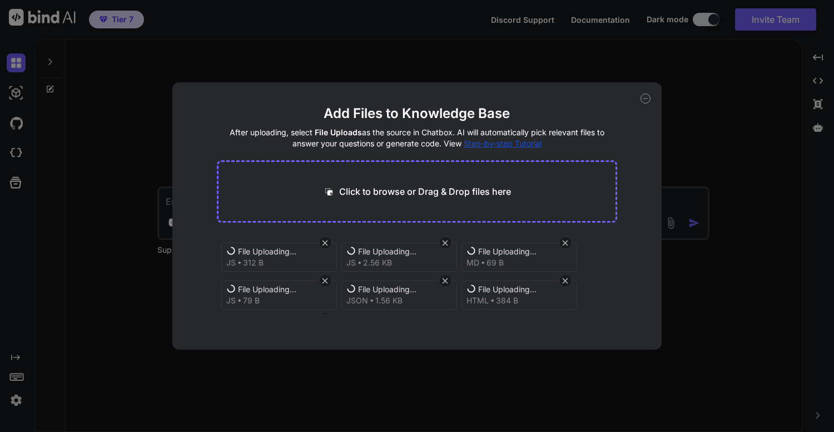
click at [481, 192] on p "Click to browse or Drag & Drop files here" at bounding box center [425, 191] width 172 height 13
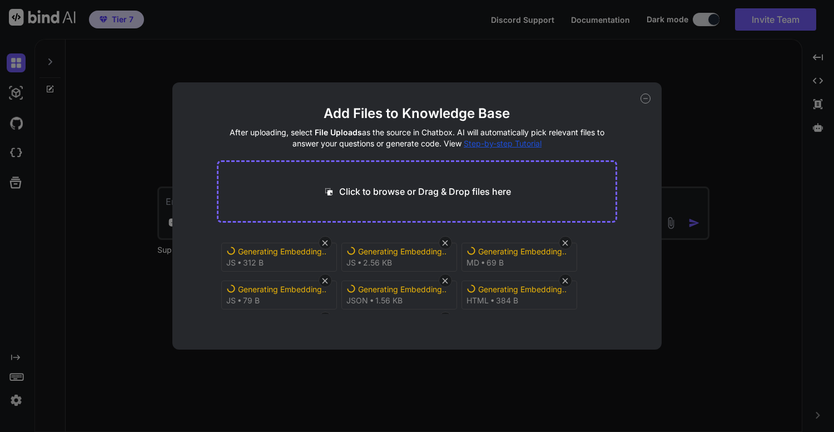
click at [499, 191] on p "Click to browse or Drag & Drop files here" at bounding box center [425, 191] width 172 height 13
type input "C:\fakepath\[DOMAIN_NAME]"
click at [519, 191] on div "Click to browse or Drag & Drop files here" at bounding box center [417, 191] width 401 height 62
click at [500, 190] on p "Click to browse or Drag & Drop files here" at bounding box center [425, 191] width 172 height 13
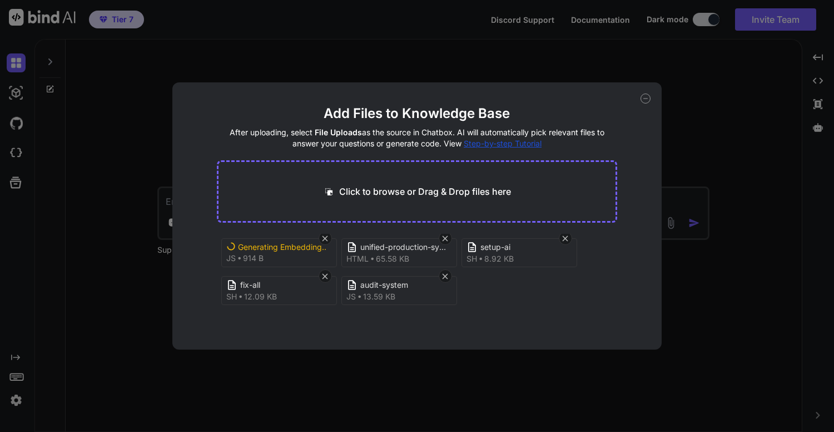
click at [519, 170] on div "Add Files to Knowledge Base After uploading, select File Uploads as the source …" at bounding box center [417, 215] width 490 height 267
click at [519, 139] on div "Add Files to Knowledge Base After uploading, select File Uploads as the source …" at bounding box center [417, 215] width 490 height 267
click at [519, 110] on div "Add Files to Knowledge Base After uploading, select File Uploads as the source …" at bounding box center [417, 215] width 490 height 267
click at [519, 102] on icon at bounding box center [646, 98] width 10 height 10
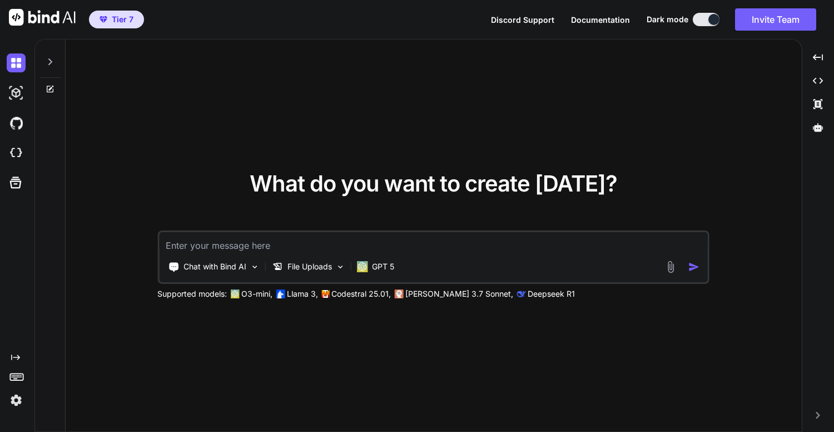
click at [519, 19] on span "Documentation" at bounding box center [600, 19] width 59 height 9
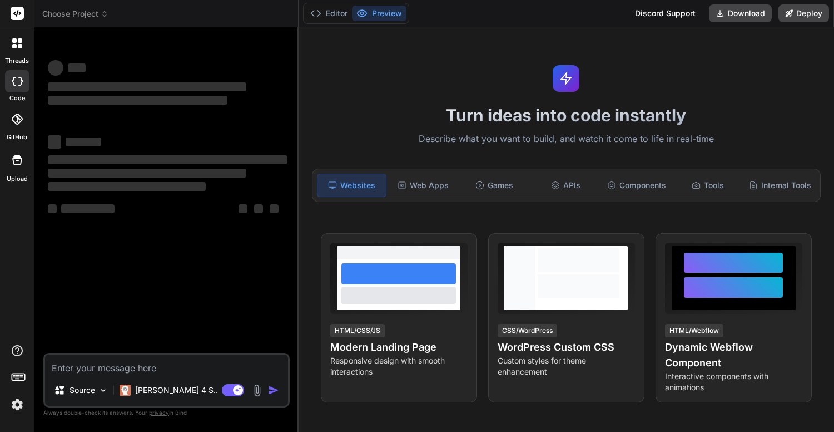
click at [17, 164] on icon at bounding box center [17, 160] width 10 height 10
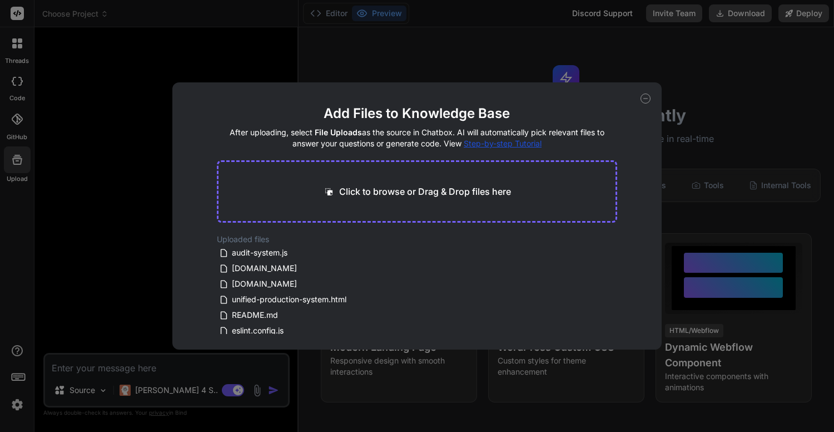
click at [437, 194] on p "Click to browse or Drag & Drop files here" at bounding box center [425, 191] width 172 height 13
click at [647, 96] on icon at bounding box center [646, 98] width 10 height 10
type textarea "x"
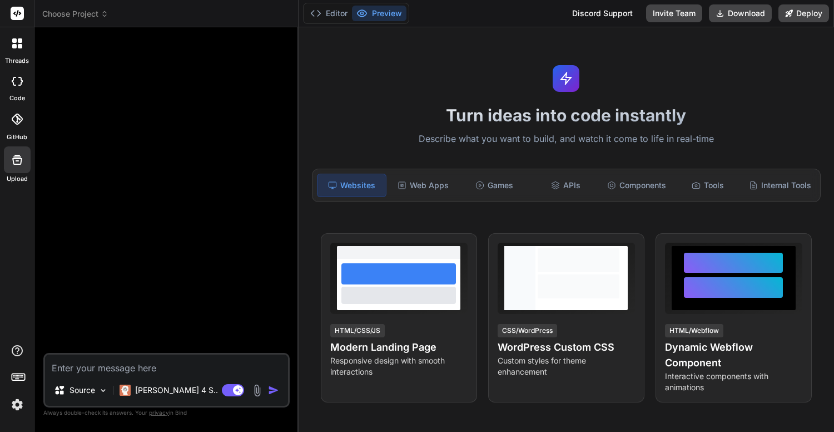
click at [24, 379] on rect at bounding box center [18, 376] width 13 height 7
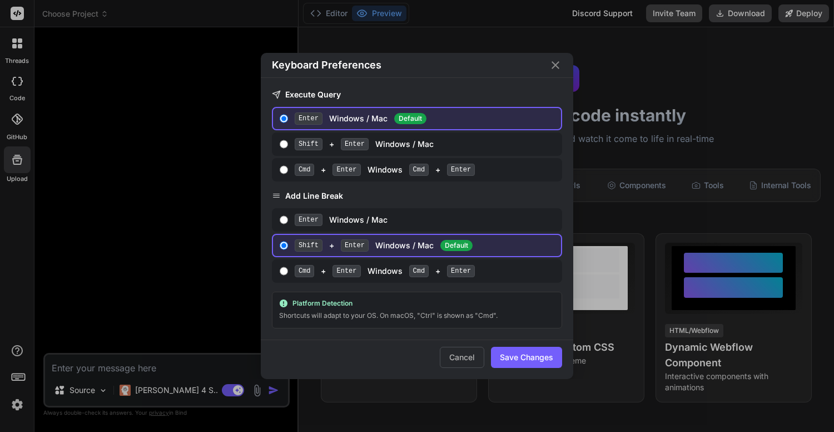
click at [15, 348] on div "Keyboard Preferences Execute Query Enter Windows / Mac Default Shift + Enter Wi…" at bounding box center [417, 216] width 834 height 432
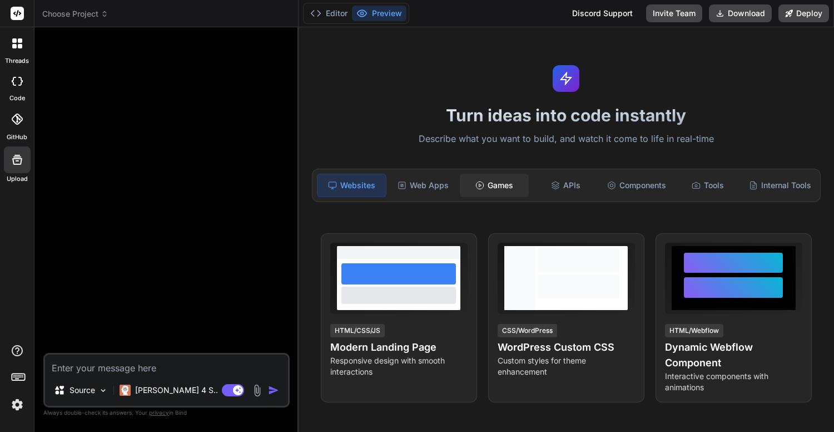
click at [504, 187] on div "Games" at bounding box center [494, 185] width 69 height 23
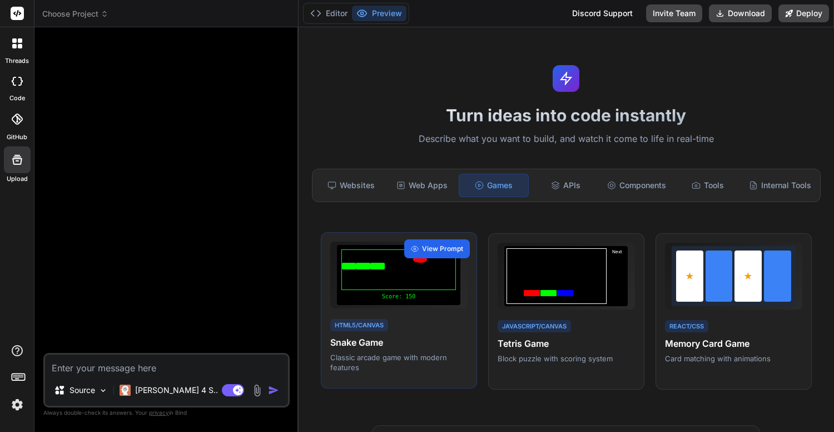
click at [440, 245] on span "View Prompt" at bounding box center [442, 249] width 41 height 10
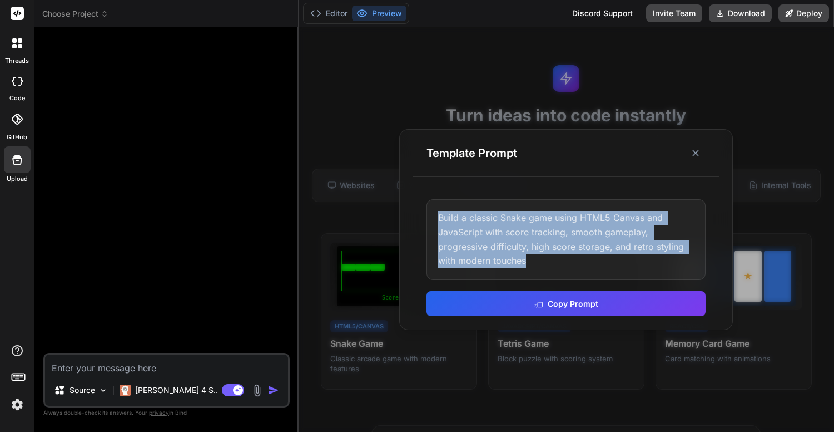
drag, startPoint x: 533, startPoint y: 256, endPoint x: 429, endPoint y: 218, distance: 111.2
click at [429, 217] on div "Build a classic Snake game using HTML5 Canvas and JavaScript with score trackin…" at bounding box center [566, 239] width 279 height 80
copy div "Build a classic Snake game using HTML5 Canvas and JavaScript with score trackin…"
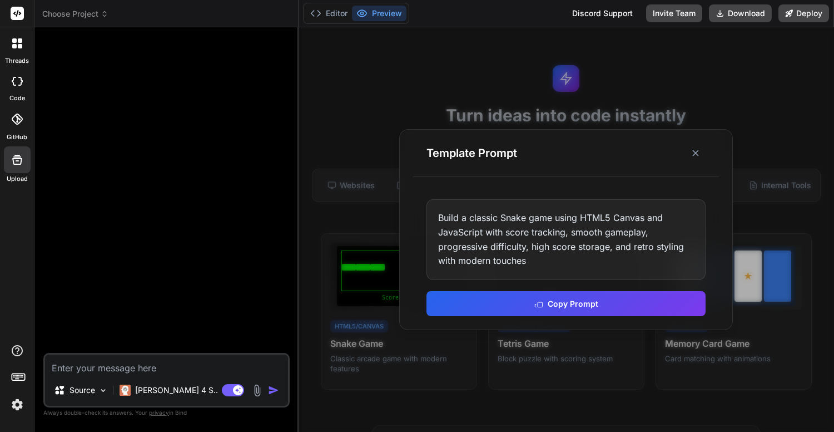
click at [177, 362] on textarea at bounding box center [166, 364] width 243 height 20
paste textarea "Build a classic Snake game using HTML5 Canvas and JavaScript with score trackin…"
type textarea "Build a classic Snake game using HTML5 Canvas and JavaScript with score trackin…"
type textarea "x"
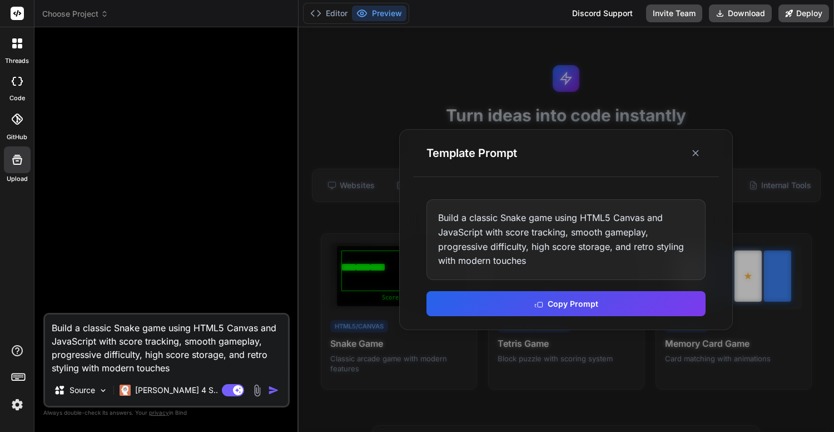
type textarea "Build a classic Snake game using HTML5 Canvas and JavaScript with score trackin…"
click at [278, 387] on img "button" at bounding box center [273, 389] width 11 height 11
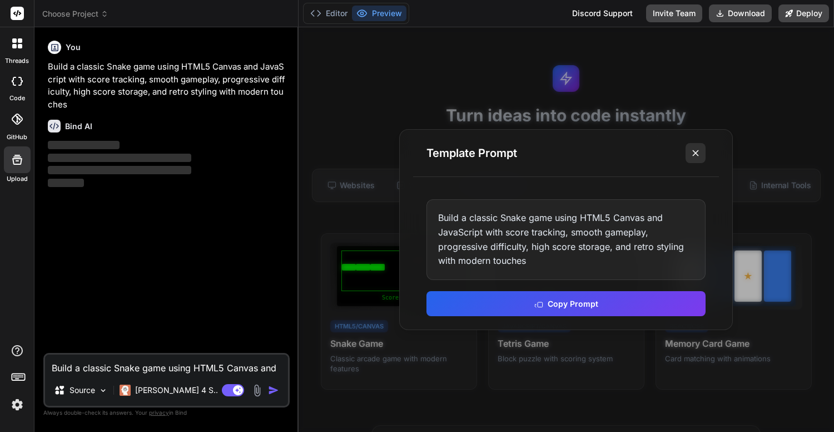
click at [700, 155] on icon at bounding box center [695, 152] width 11 height 11
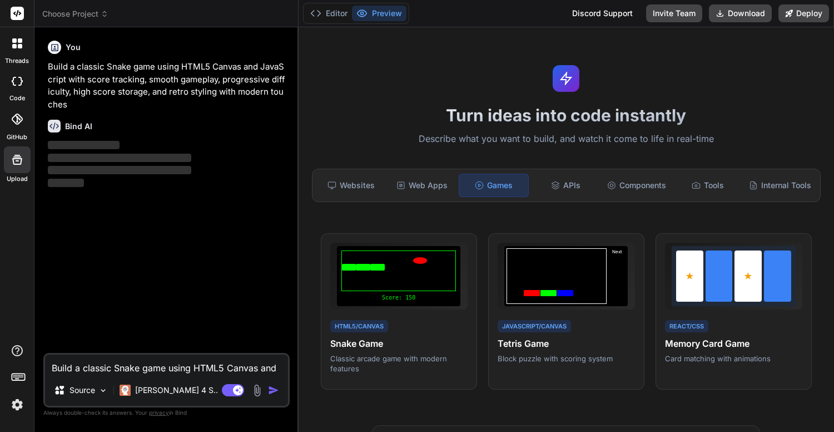
click at [250, 142] on p "‌" at bounding box center [168, 145] width 240 height 13
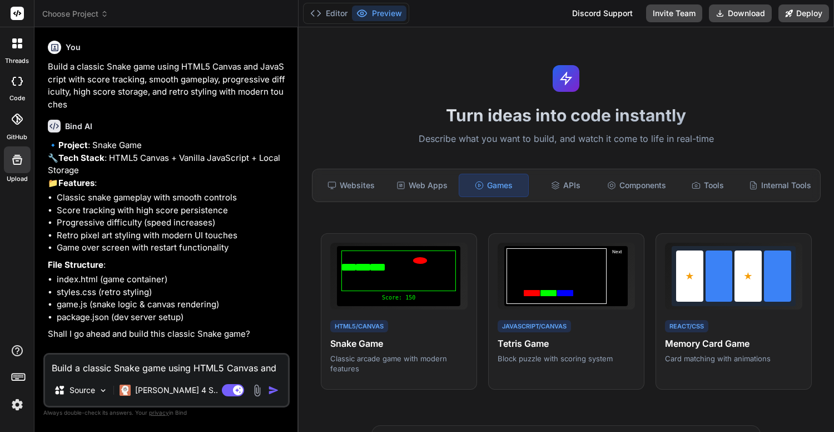
scroll to position [14, 0]
type textarea "x"
click at [334, 19] on button "Editor" at bounding box center [329, 14] width 46 height 16
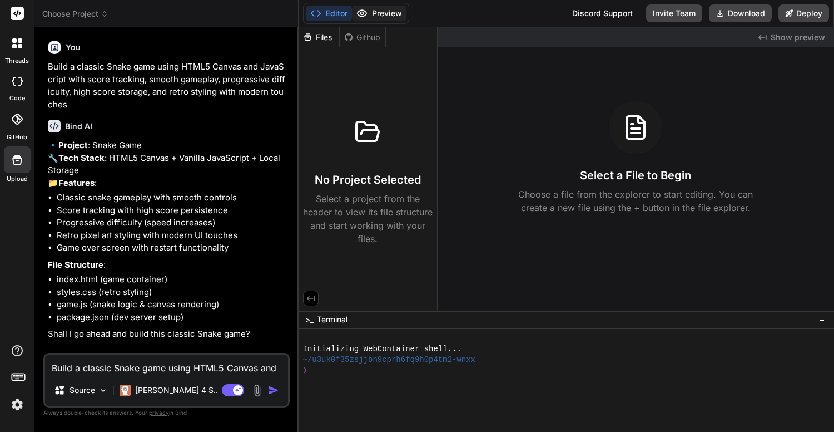
click at [354, 12] on button "Preview" at bounding box center [379, 14] width 55 height 16
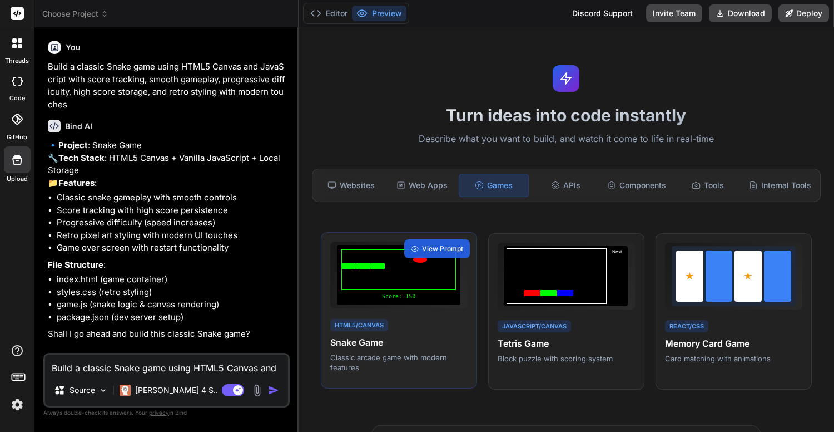
click at [420, 278] on div at bounding box center [398, 269] width 115 height 41
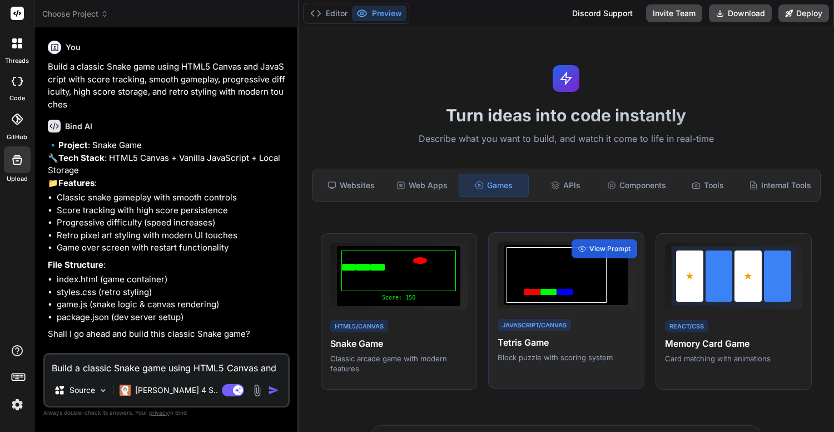
click at [528, 257] on div at bounding box center [557, 275] width 100 height 56
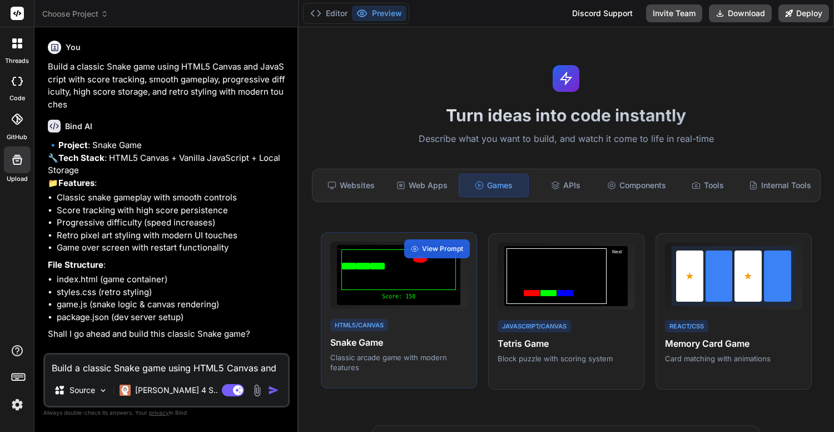
click at [435, 262] on div at bounding box center [398, 269] width 115 height 41
click at [330, 14] on button "Editor" at bounding box center [329, 14] width 46 height 16
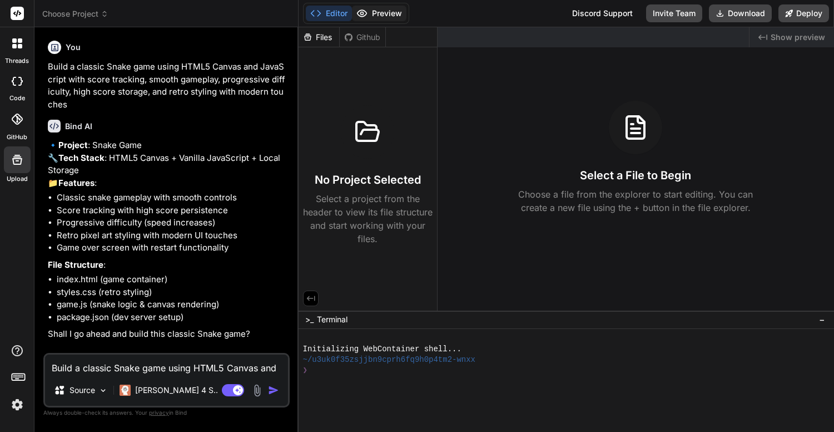
click at [376, 9] on button "Preview" at bounding box center [379, 14] width 55 height 16
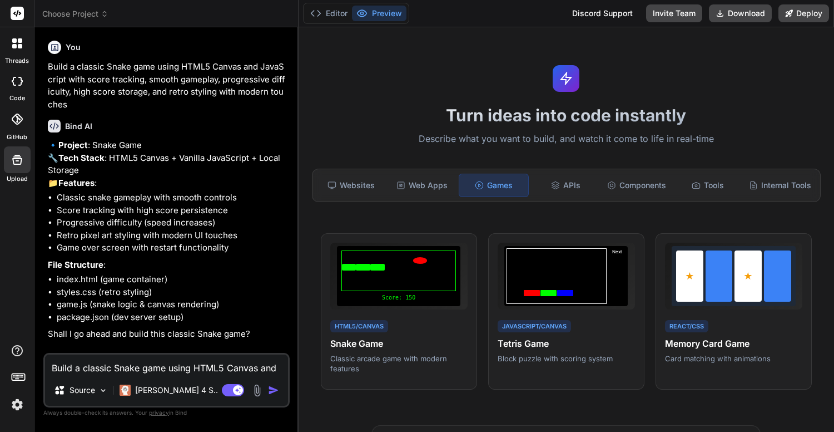
click at [158, 229] on li "Progressive difficulty (speed increases)" at bounding box center [172, 222] width 231 height 13
click at [164, 271] on p "File Structure :" at bounding box center [168, 265] width 240 height 13
click at [166, 283] on li "index.html (game container)" at bounding box center [172, 279] width 231 height 13
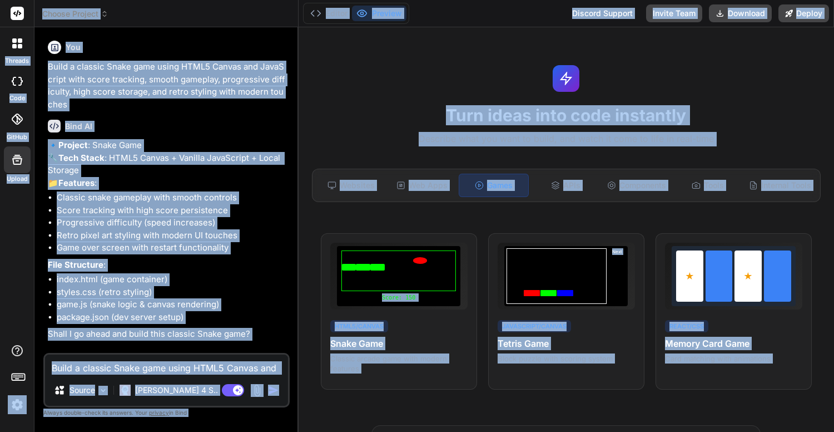
click at [176, 229] on li "Progressive difficulty (speed increases)" at bounding box center [172, 222] width 231 height 13
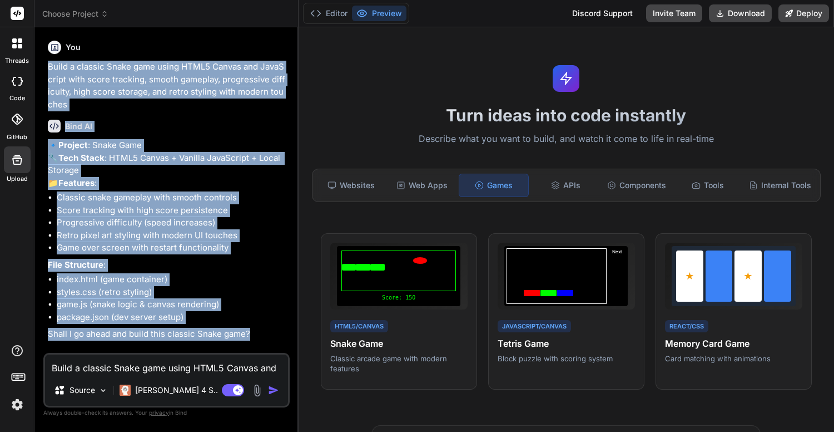
drag, startPoint x: 47, startPoint y: 67, endPoint x: 288, endPoint y: 373, distance: 390.1
click at [289, 373] on div "You Build a classic Snake game using HTML5 Canvas and JavaScript with score tra…" at bounding box center [166, 233] width 246 height 395
copy div "Build a classic Snake game using HTML5 Canvas and JavaScript with score trackin…"
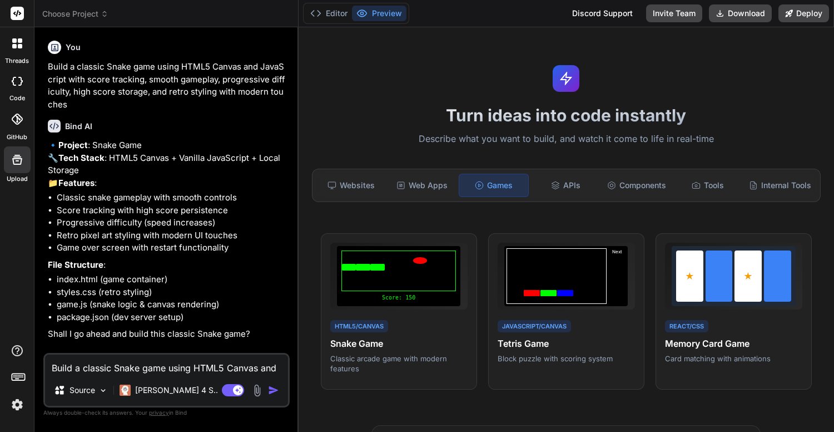
click at [76, 366] on textarea "Build a classic Snake game using HTML5 Canvas and JavaScript with score trackin…" at bounding box center [166, 364] width 243 height 20
type textarea "ั"
type textarea "x"
type textarea "ัำ"
type textarea "x"
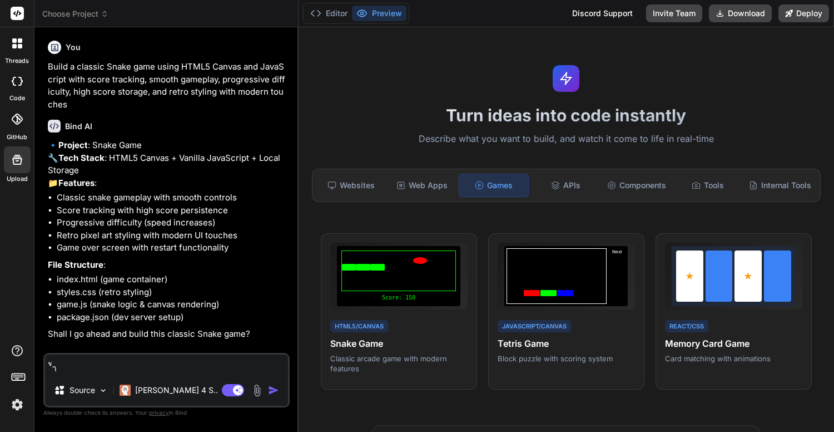
type textarea "ัำห"
type textarea "x"
type textarea "ัำ"
type textarea "x"
type textarea "ั"
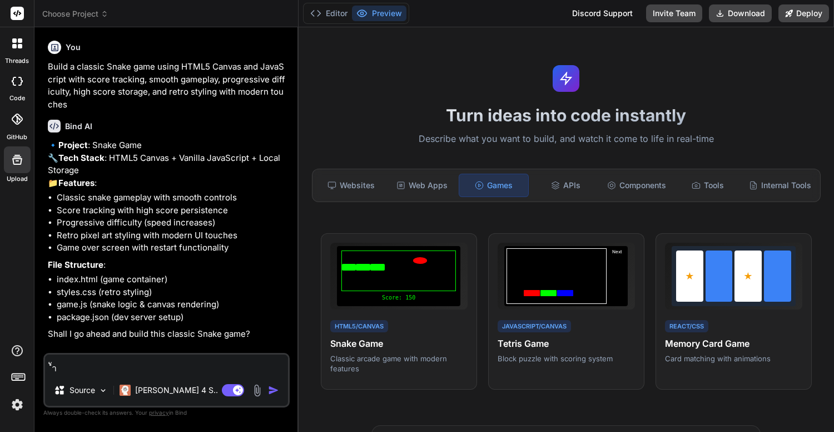
type textarea "x"
type textarea "y"
type textarea "x"
type textarea "ye"
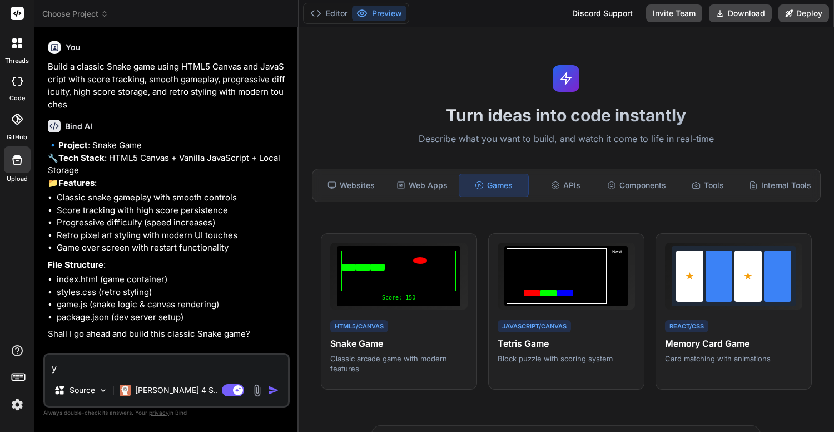
type textarea "x"
type textarea "yes"
type textarea "x"
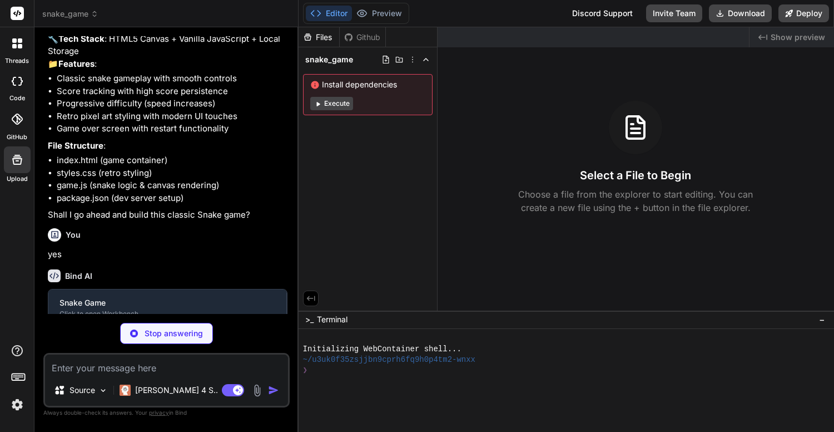
scroll to position [130, 0]
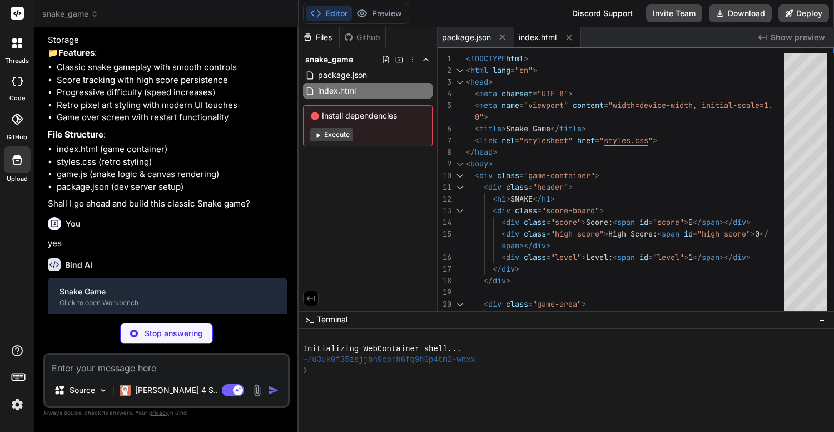
type textarea "x"
type textarea "}"
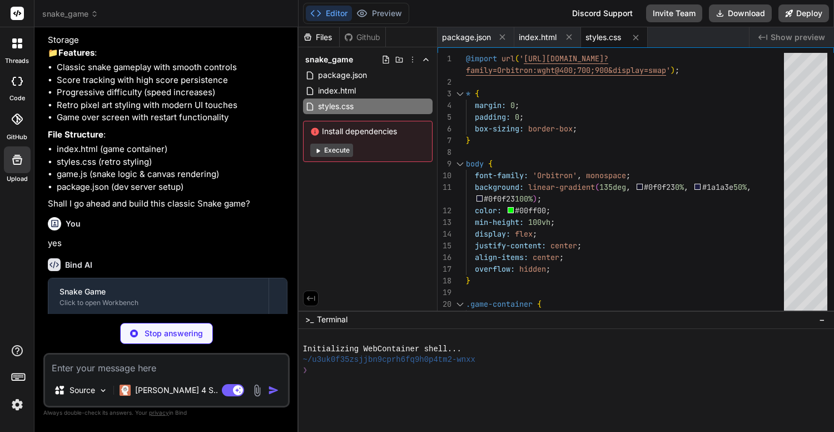
type textarea "x"
type textarea "this.gameLoopId = setTimeout(() => this.gameLoop(), this.gameSpeed); } } // Ini…"
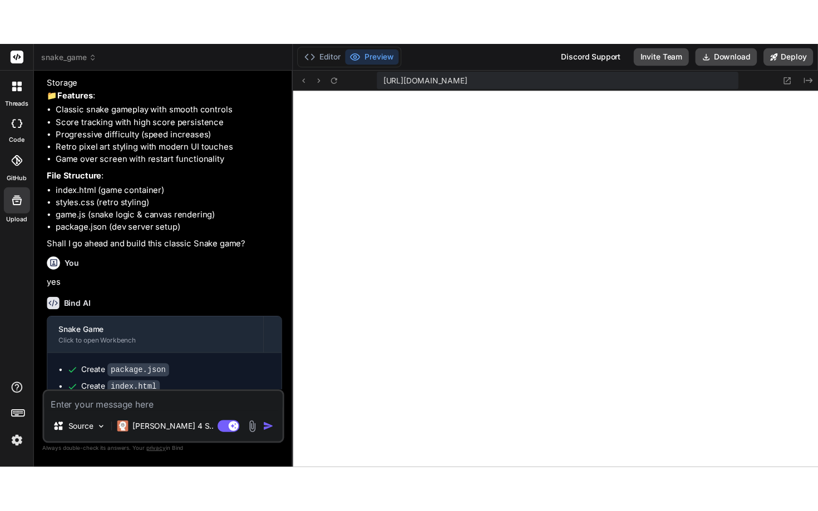
scroll to position [518, 0]
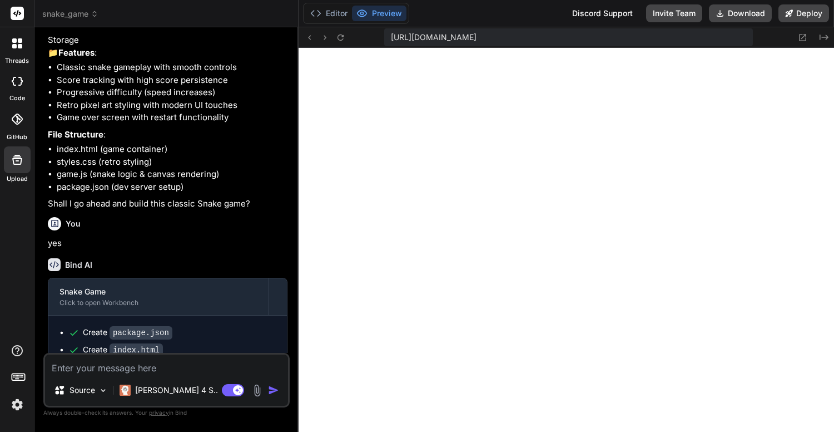
type textarea "x"
type textarea "new SnakeGame(); });"
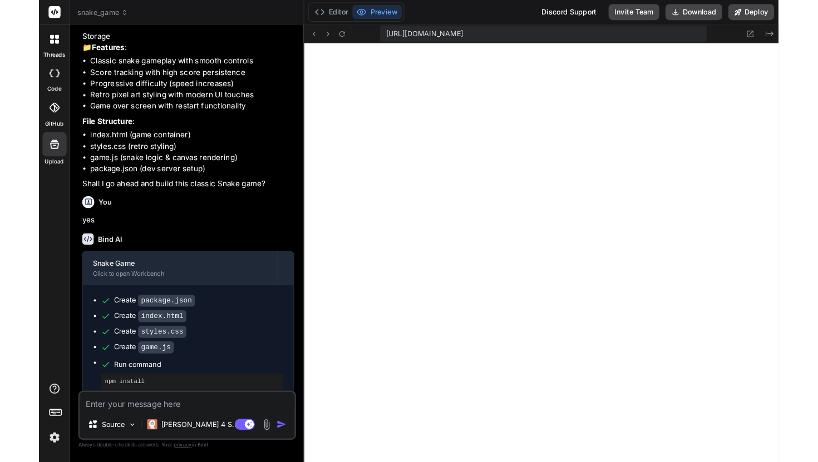
scroll to position [486, 0]
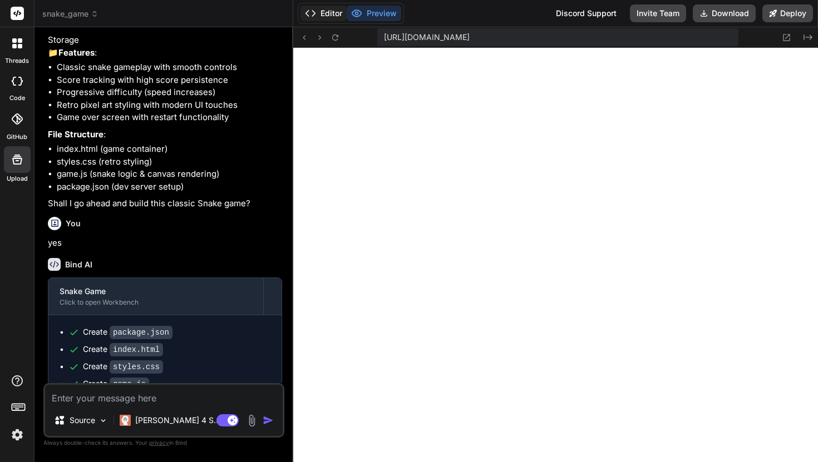
click at [316, 19] on button "Editor" at bounding box center [323, 14] width 46 height 16
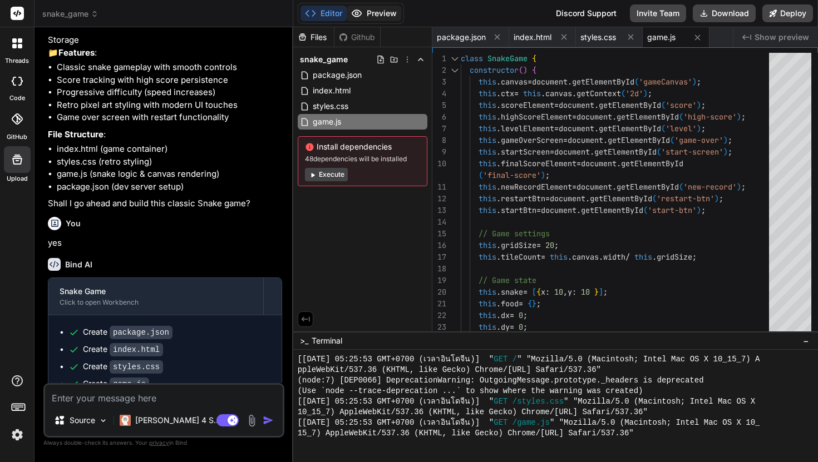
click at [363, 16] on button "Preview" at bounding box center [373, 14] width 55 height 16
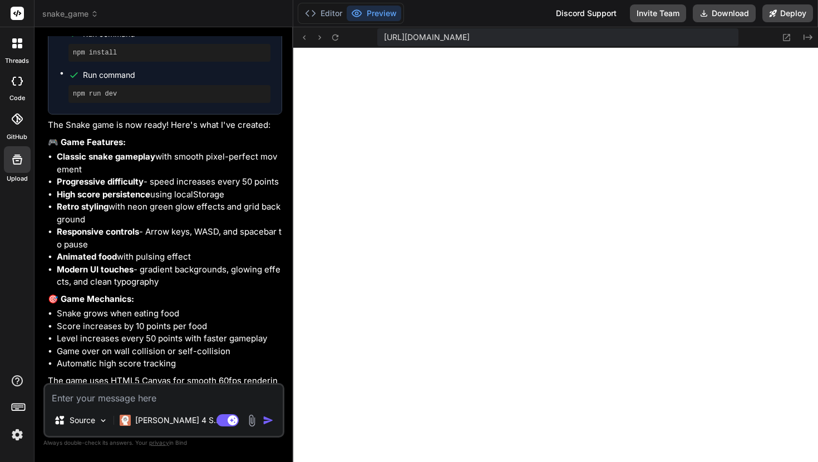
scroll to position [460, 0]
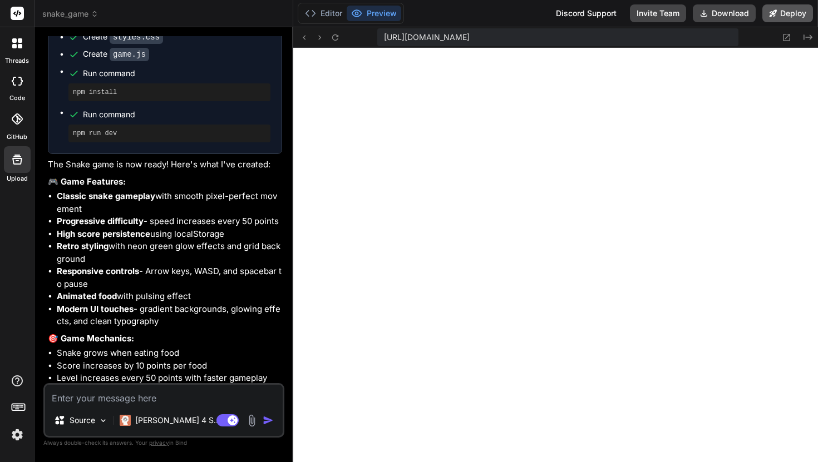
click at [770, 18] on button "Deploy" at bounding box center [787, 13] width 51 height 18
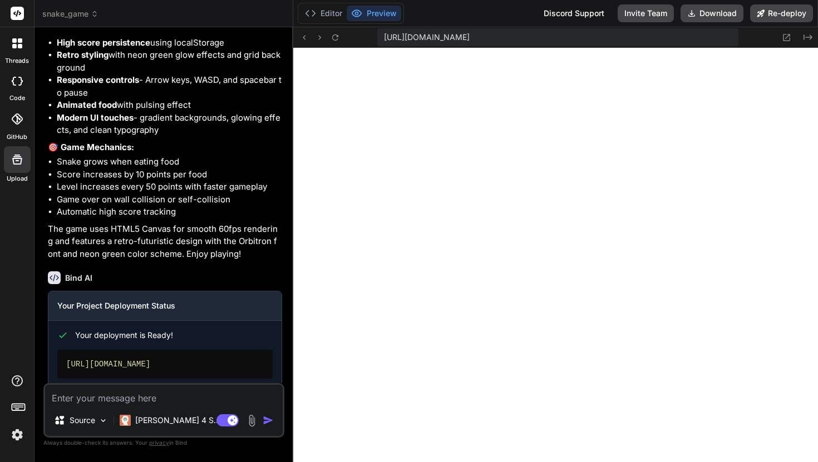
scroll to position [718, 0]
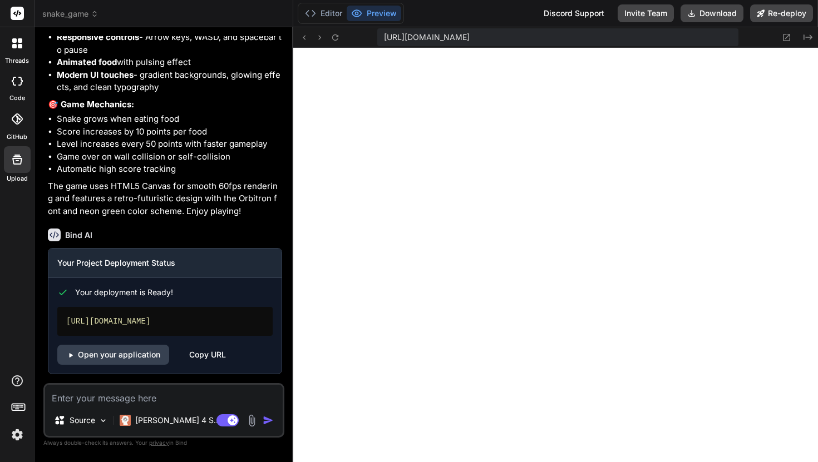
type textarea "x"
click at [145, 354] on link "Open your application" at bounding box center [113, 355] width 112 height 20
